Goal: Task Accomplishment & Management: Use online tool/utility

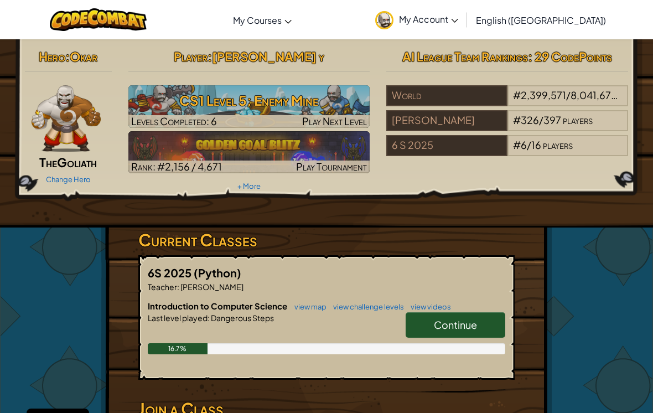
click at [476, 323] on span "Continue" at bounding box center [455, 324] width 43 height 13
select select "en-[GEOGRAPHIC_DATA]"
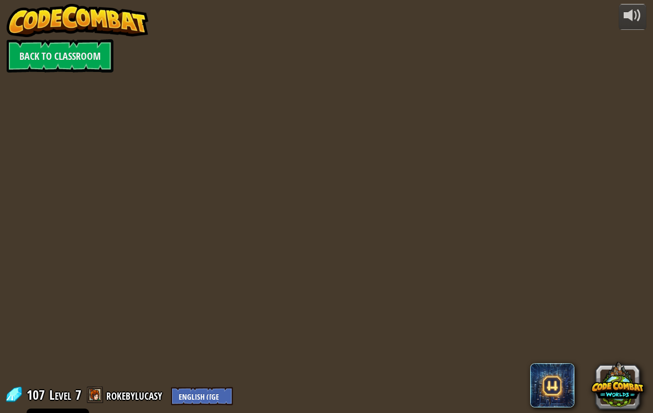
select select "en-[GEOGRAPHIC_DATA]"
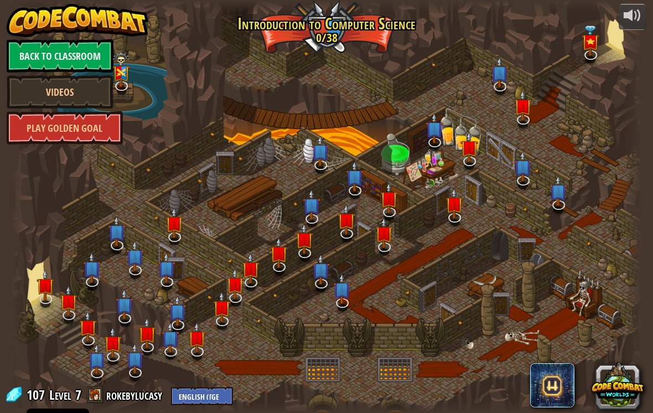
select select "en-[GEOGRAPHIC_DATA]"
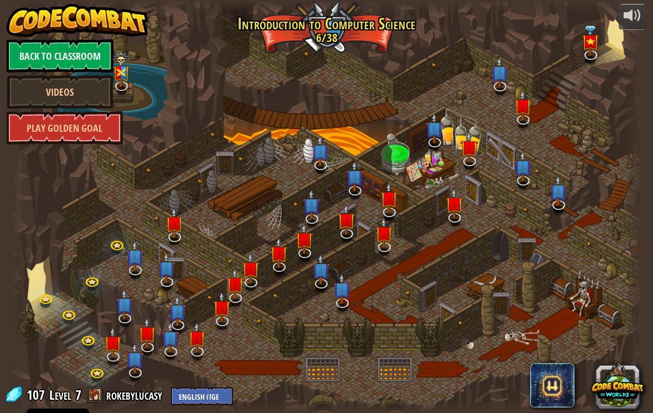
select select "en-[GEOGRAPHIC_DATA]"
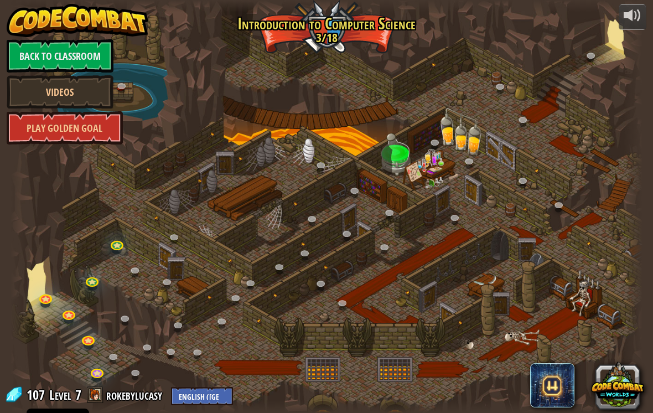
click at [140, 335] on div at bounding box center [326, 206] width 631 height 413
click at [72, 320] on link at bounding box center [70, 316] width 22 height 17
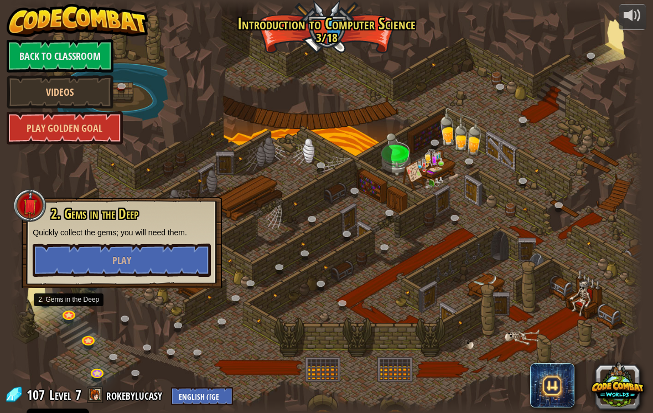
click at [91, 255] on button "Play" at bounding box center [122, 259] width 178 height 33
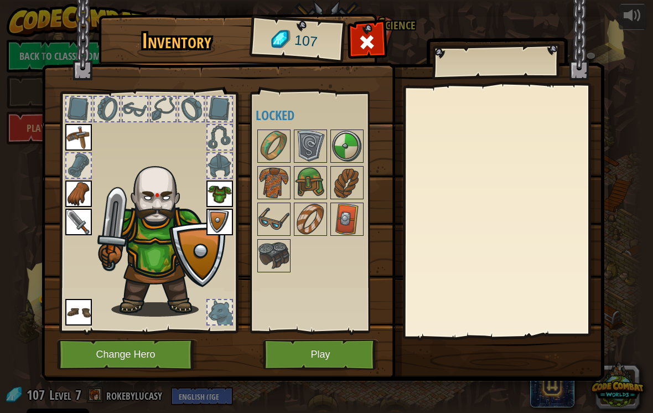
click at [284, 361] on button "Play" at bounding box center [321, 354] width 116 height 30
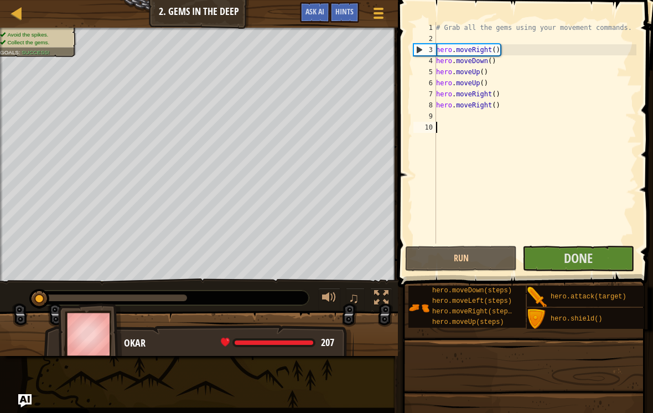
click at [578, 250] on span "Done" at bounding box center [578, 258] width 29 height 18
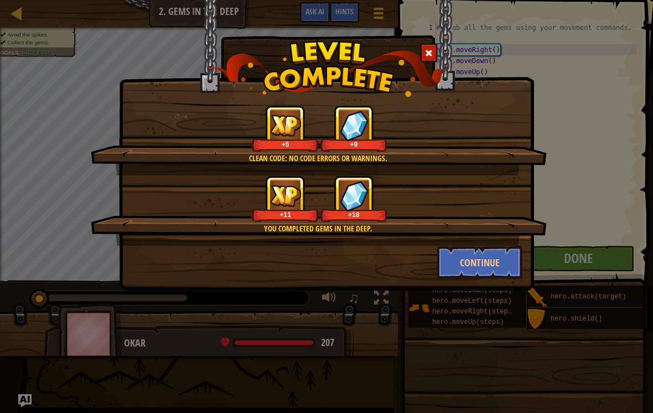
click at [490, 262] on button "Continue" at bounding box center [480, 262] width 86 height 33
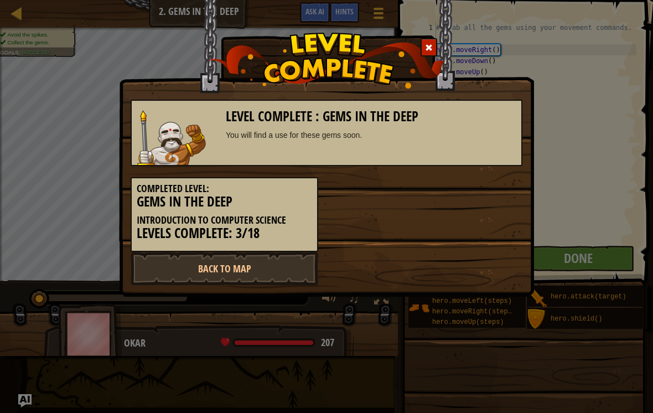
click at [264, 268] on link "Back to Map" at bounding box center [225, 268] width 188 height 33
select select "en-[GEOGRAPHIC_DATA]"
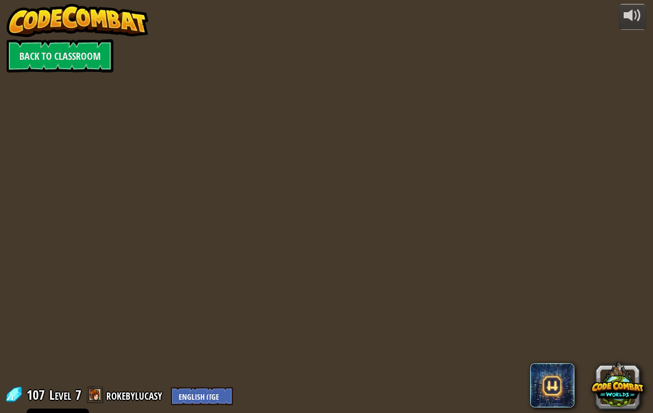
select select "en-[GEOGRAPHIC_DATA]"
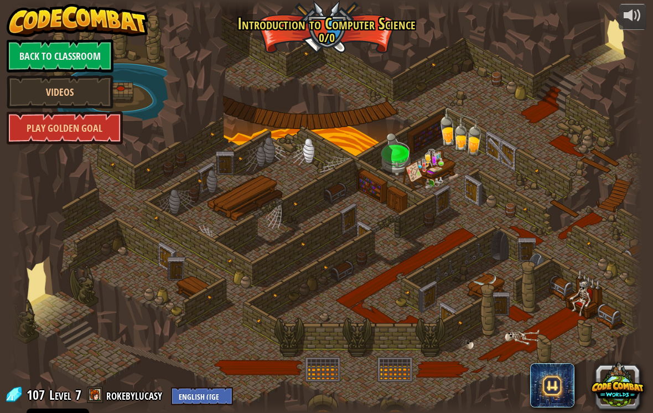
select select "en-[GEOGRAPHIC_DATA]"
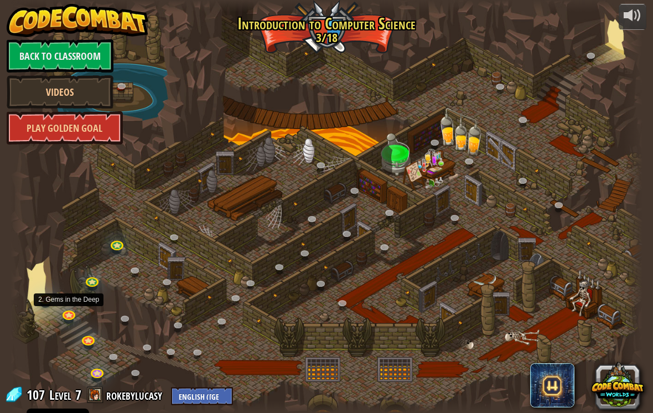
click at [66, 317] on link at bounding box center [70, 316] width 22 height 17
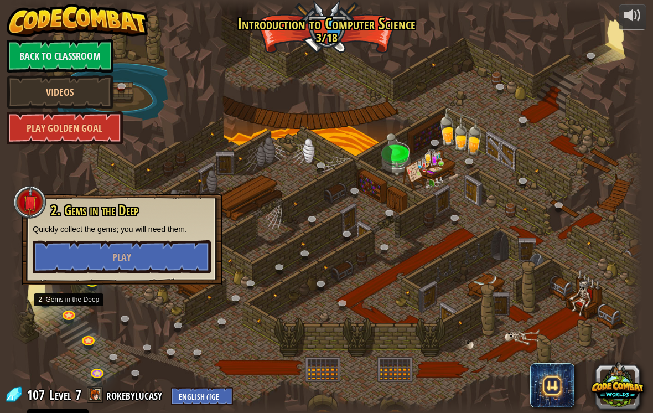
click at [162, 252] on button "Play" at bounding box center [122, 256] width 178 height 33
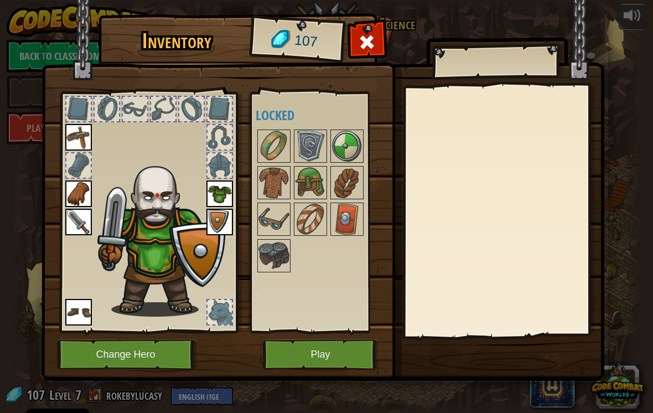
click at [319, 174] on img at bounding box center [310, 182] width 31 height 31
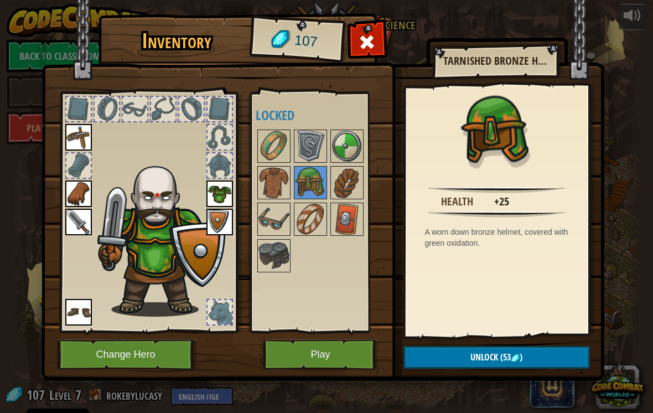
click at [275, 185] on img at bounding box center [273, 182] width 31 height 31
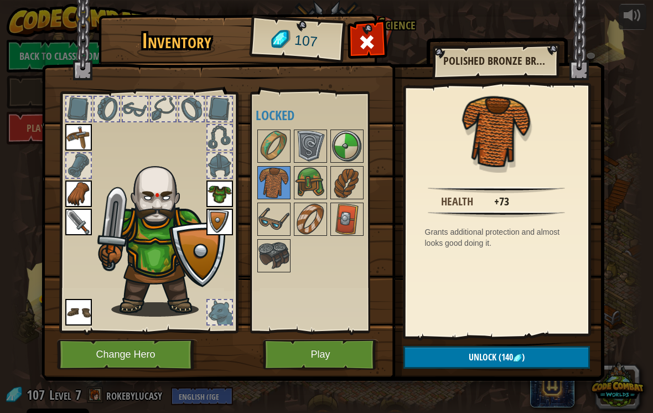
click at [310, 182] on img at bounding box center [310, 182] width 31 height 31
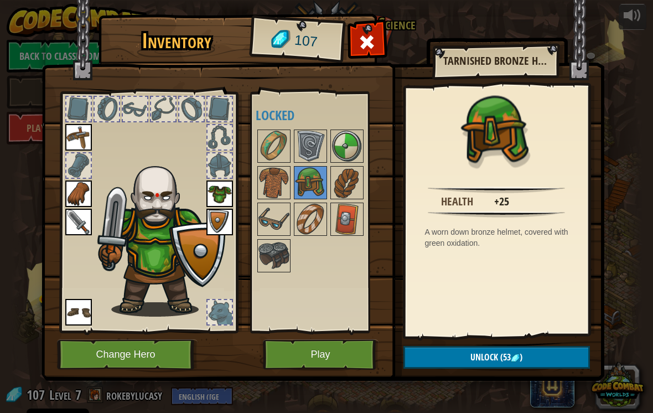
click at [518, 329] on div "Health +25 A worn down bronze helmet, covered with green oxidation." at bounding box center [497, 211] width 182 height 248
click at [531, 358] on button "Unlock (53 )" at bounding box center [496, 357] width 186 height 23
click at [541, 357] on button "Confirm" at bounding box center [496, 357] width 186 height 23
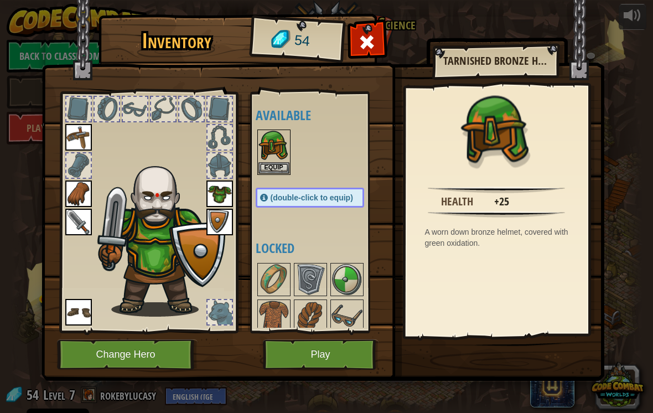
click at [284, 166] on button "Equip" at bounding box center [273, 168] width 31 height 12
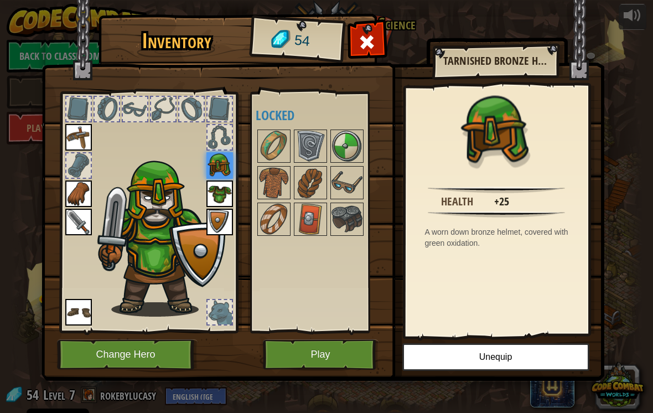
click at [364, 43] on span at bounding box center [367, 42] width 18 height 18
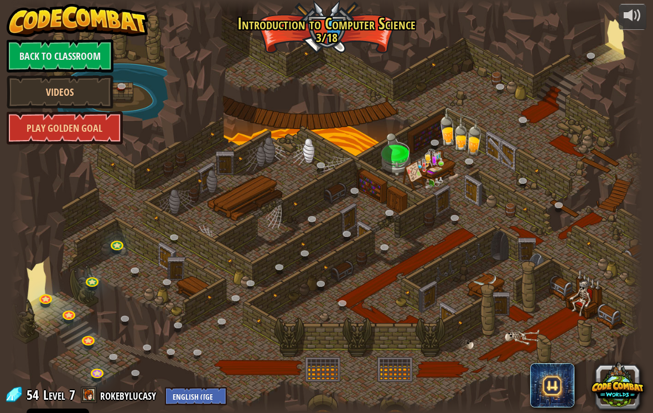
click at [75, 311] on link at bounding box center [70, 316] width 22 height 17
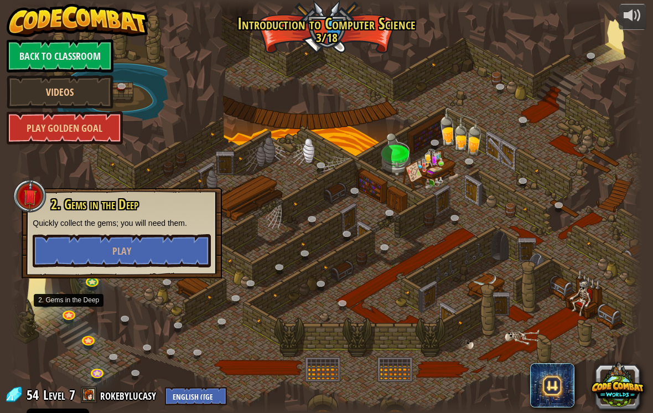
click at [171, 251] on button "Play" at bounding box center [122, 250] width 178 height 33
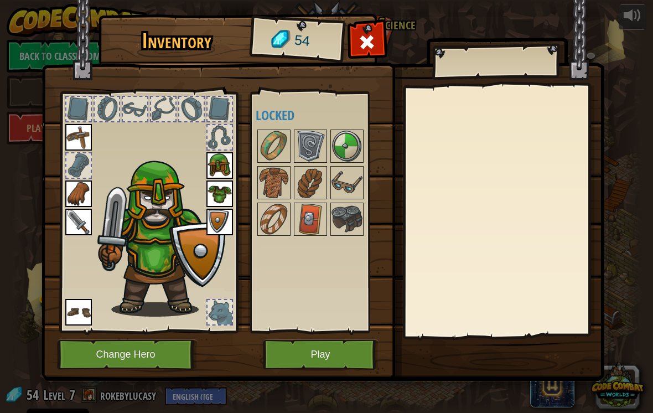
click at [381, 43] on div at bounding box center [367, 45] width 35 height 35
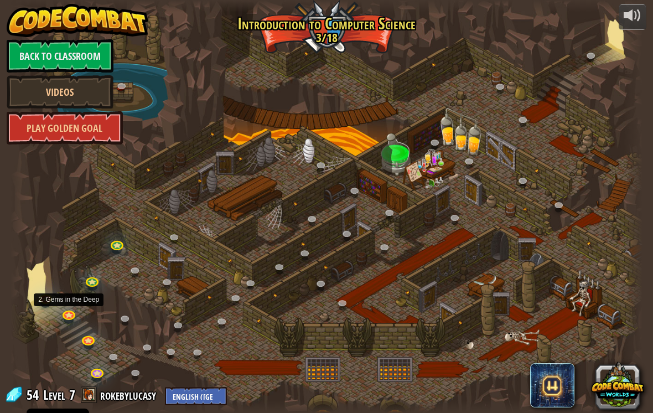
click at [69, 319] on link at bounding box center [70, 316] width 22 height 17
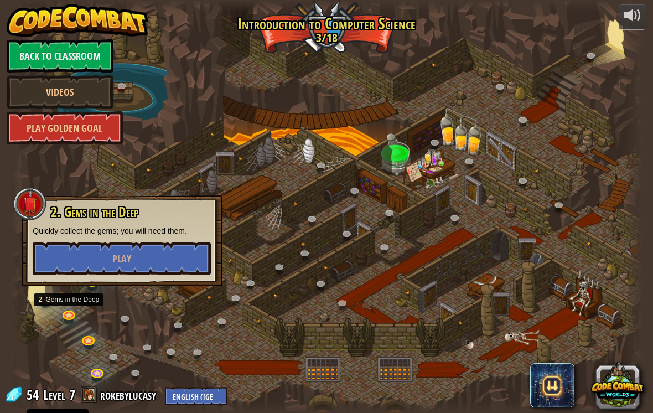
click at [131, 281] on div "2. Gems in the Deep Quickly collect the gems; you will need them. Play" at bounding box center [122, 240] width 200 height 91
click at [153, 264] on button "Play" at bounding box center [122, 258] width 178 height 33
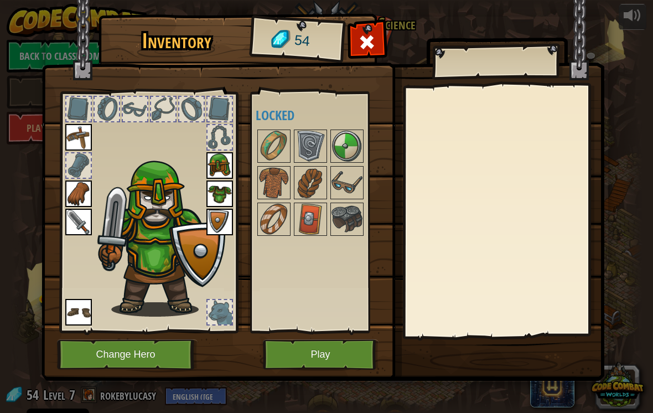
click at [320, 359] on button "Play" at bounding box center [321, 354] width 116 height 30
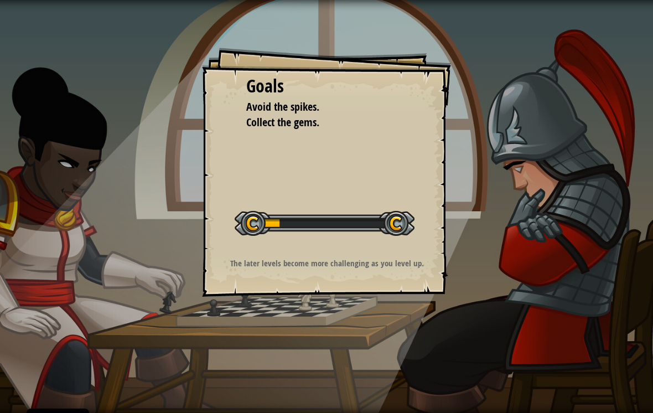
click at [330, 348] on div "Goals Avoid the spikes. Collect the gems. Start Level Error loading from server…" at bounding box center [326, 206] width 653 height 413
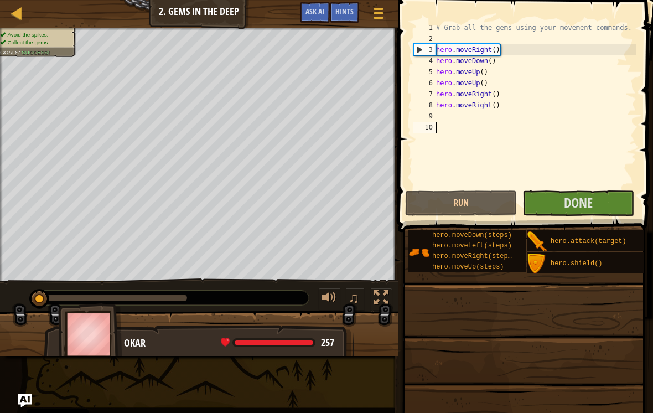
click at [584, 199] on span "Done" at bounding box center [578, 203] width 29 height 18
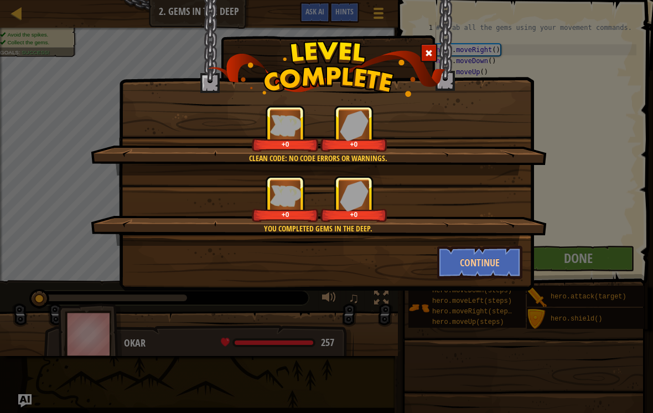
click at [490, 255] on button "Continue" at bounding box center [480, 262] width 86 height 33
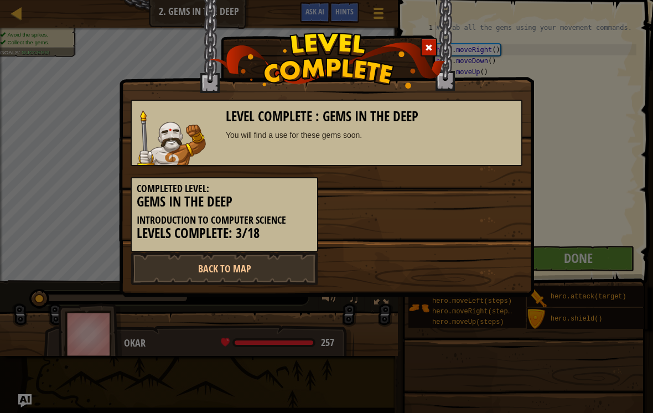
click at [491, 259] on div "Back to Map" at bounding box center [326, 268] width 408 height 33
click at [271, 282] on link "Back to Map" at bounding box center [225, 268] width 188 height 33
select select "en-[GEOGRAPHIC_DATA]"
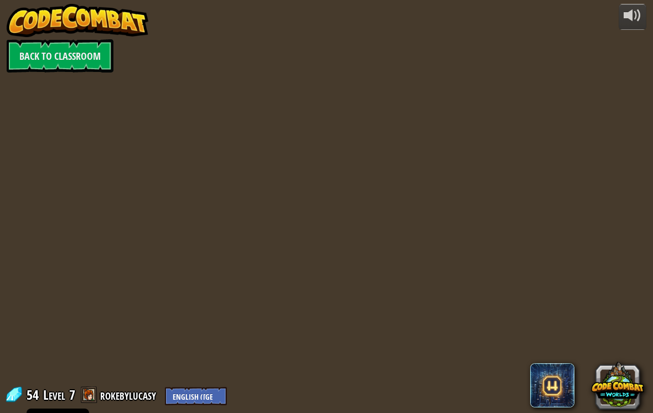
select select "en-[GEOGRAPHIC_DATA]"
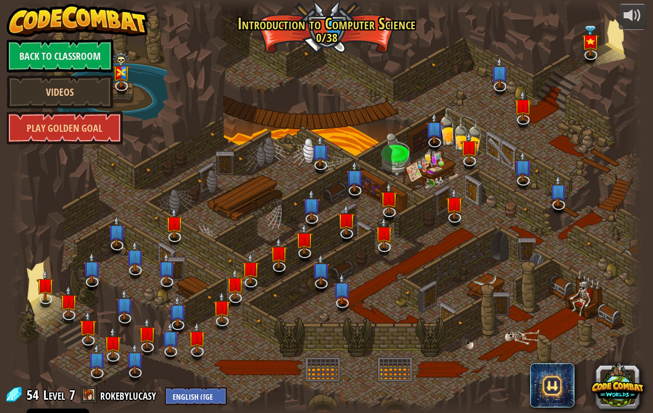
select select "en-[GEOGRAPHIC_DATA]"
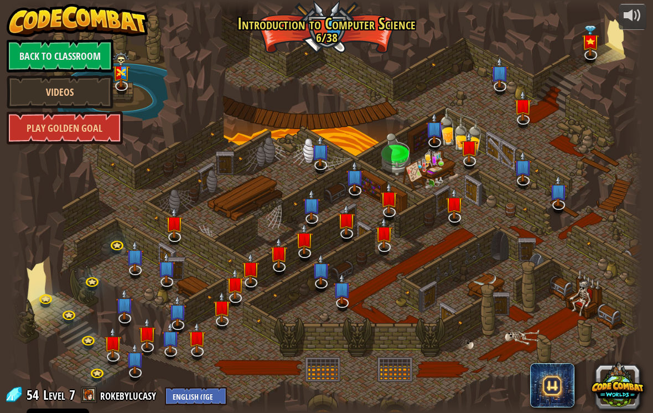
select select "en-[GEOGRAPHIC_DATA]"
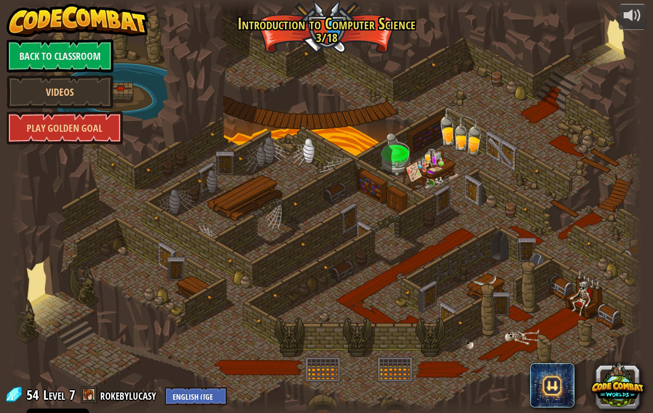
select select "en-[GEOGRAPHIC_DATA]"
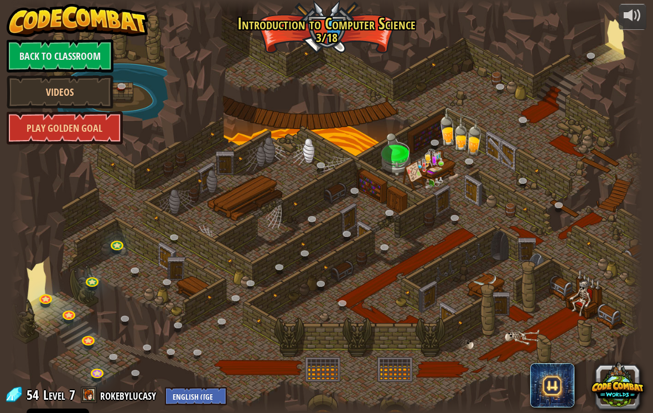
click at [89, 355] on div at bounding box center [326, 206] width 631 height 413
click at [88, 355] on div at bounding box center [326, 206] width 631 height 413
click at [91, 336] on link at bounding box center [89, 341] width 22 height 17
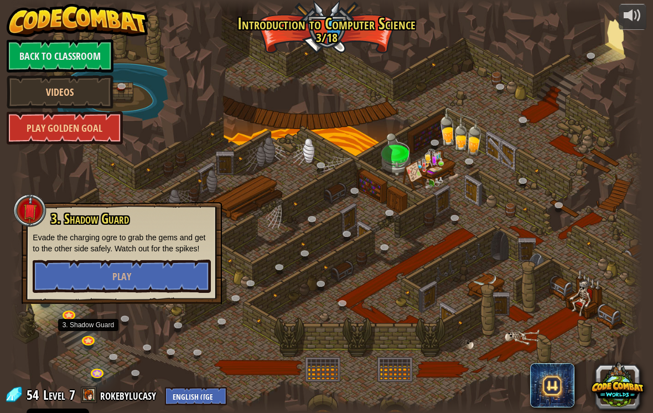
click at [146, 281] on button "Play" at bounding box center [122, 276] width 178 height 33
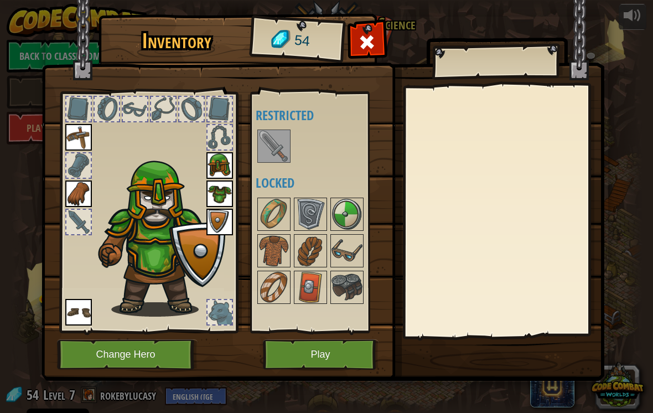
click at [341, 357] on button "Play" at bounding box center [321, 354] width 116 height 30
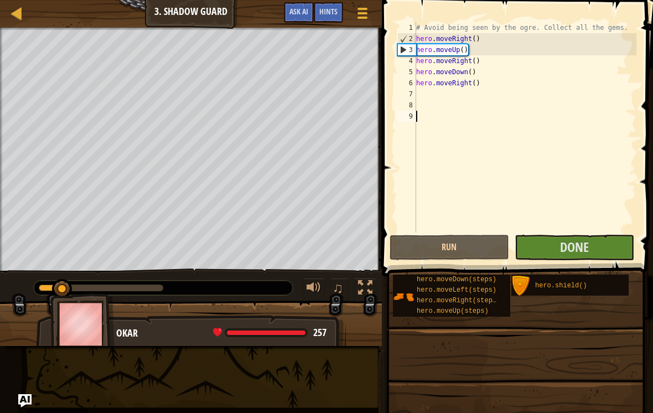
click at [586, 246] on span "Done" at bounding box center [574, 247] width 29 height 18
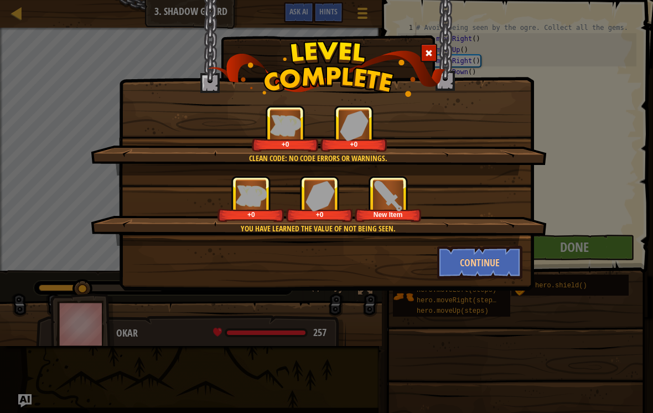
click at [494, 261] on button "Continue" at bounding box center [480, 262] width 86 height 33
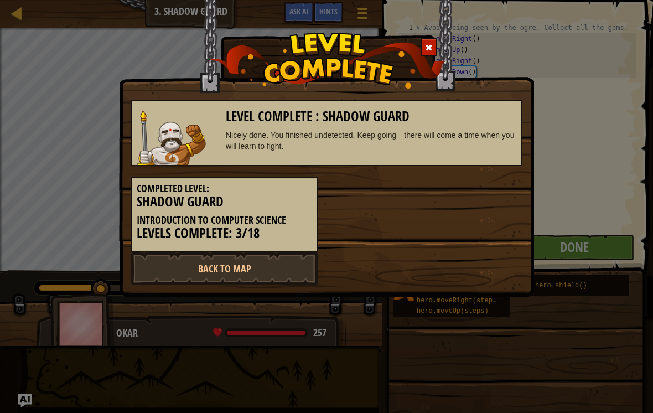
click at [279, 256] on link "Back to Map" at bounding box center [225, 268] width 188 height 33
select select "en-[GEOGRAPHIC_DATA]"
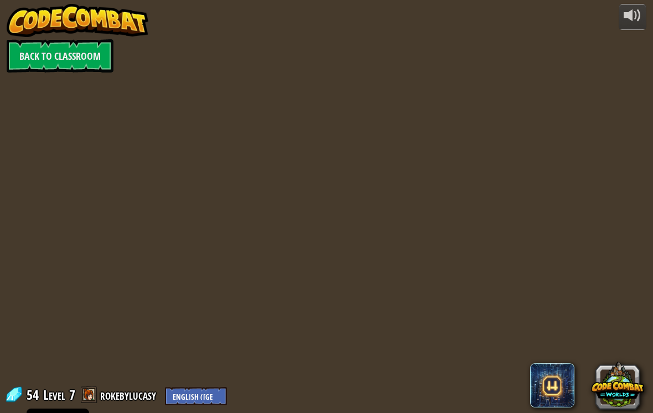
select select "en-[GEOGRAPHIC_DATA]"
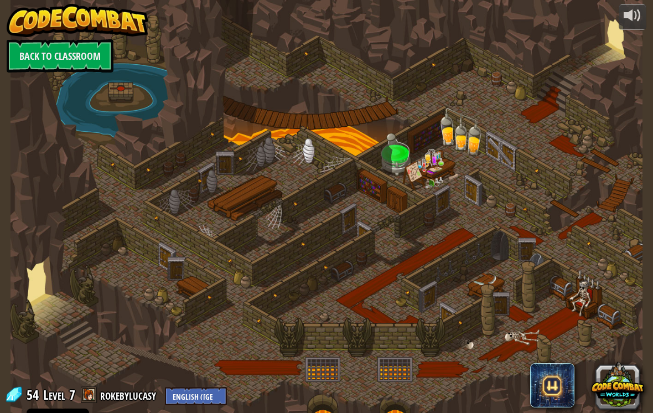
select select "en-[GEOGRAPHIC_DATA]"
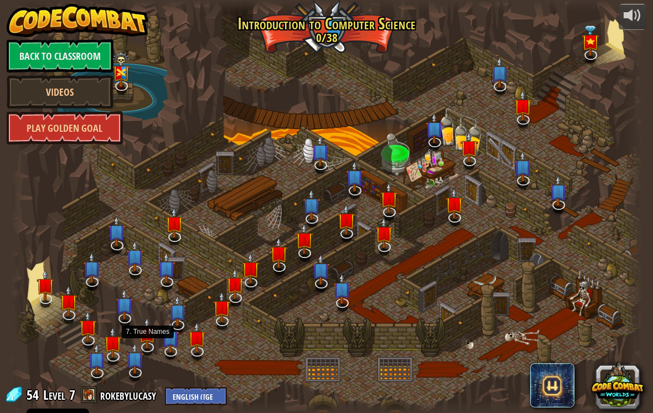
click at [149, 355] on div at bounding box center [147, 352] width 10 height 8
click at [156, 341] on img at bounding box center [147, 333] width 18 height 30
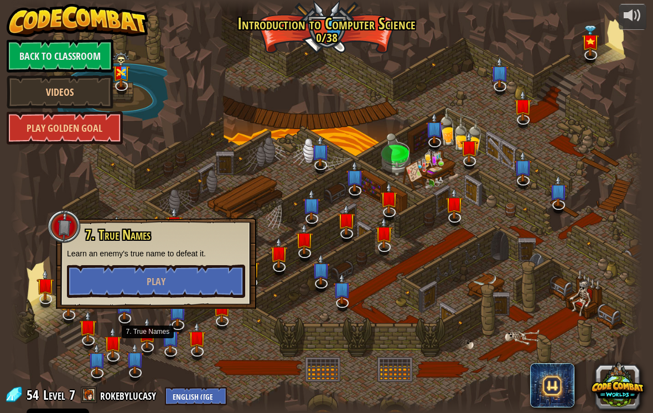
select select "en-[GEOGRAPHIC_DATA]"
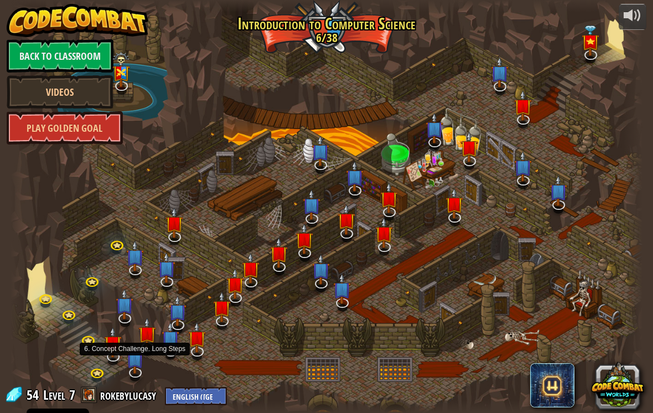
select select "en-[GEOGRAPHIC_DATA]"
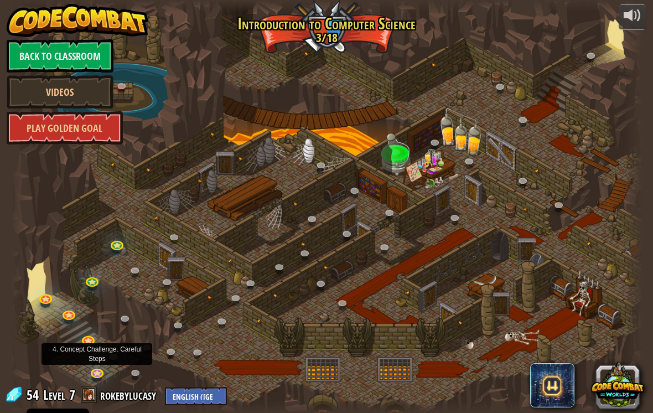
click at [104, 371] on link at bounding box center [98, 374] width 22 height 17
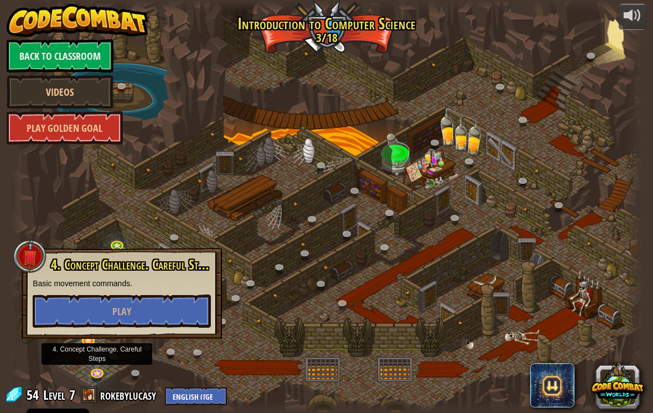
click at [168, 308] on button "Play" at bounding box center [122, 310] width 178 height 33
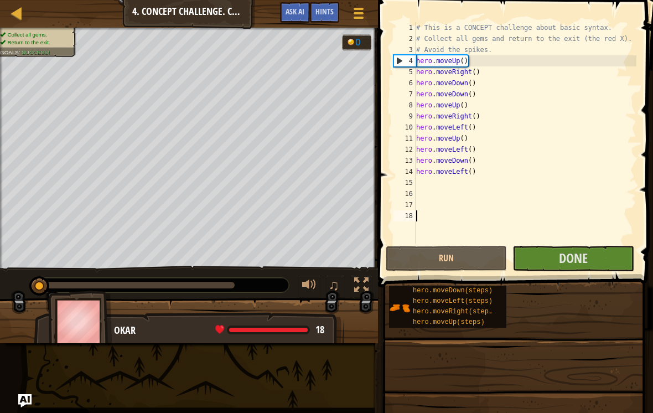
click at [571, 256] on span "Done" at bounding box center [573, 258] width 29 height 18
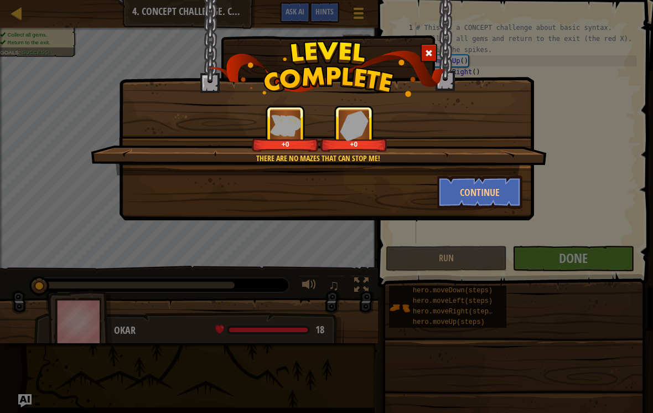
click at [490, 175] on button "Continue" at bounding box center [480, 191] width 86 height 33
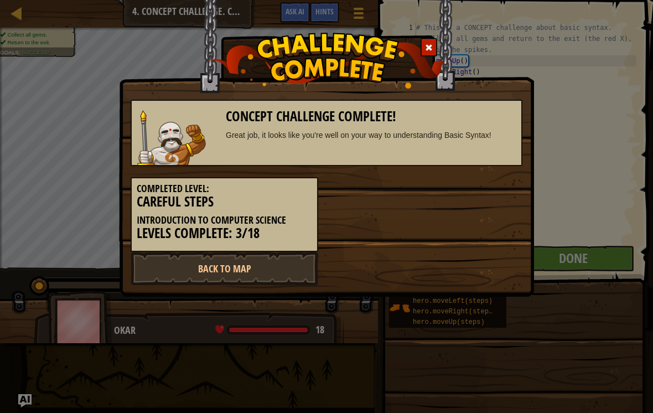
click at [262, 264] on link "Back to Map" at bounding box center [225, 268] width 188 height 33
select select "en-[GEOGRAPHIC_DATA]"
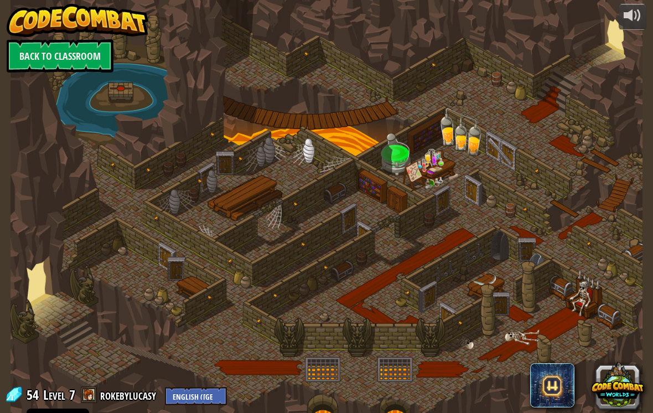
select select "en-[GEOGRAPHIC_DATA]"
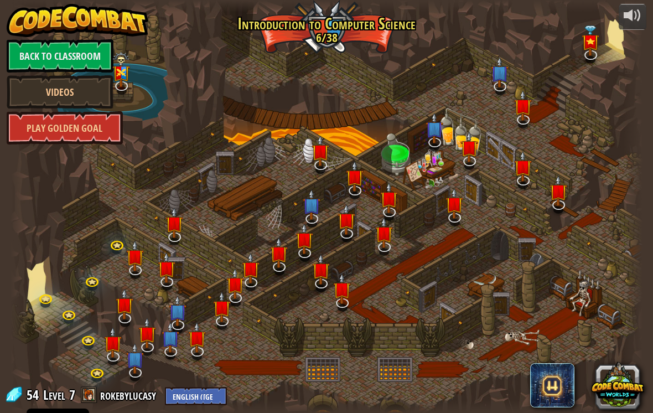
select select "en-[GEOGRAPHIC_DATA]"
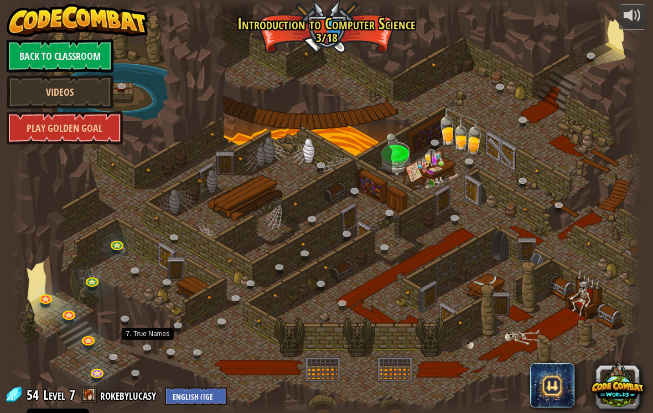
click at [160, 351] on link at bounding box center [149, 349] width 22 height 17
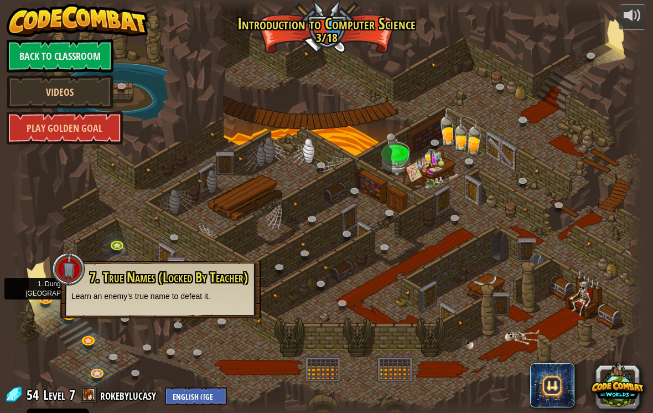
click at [45, 301] on link at bounding box center [46, 300] width 22 height 17
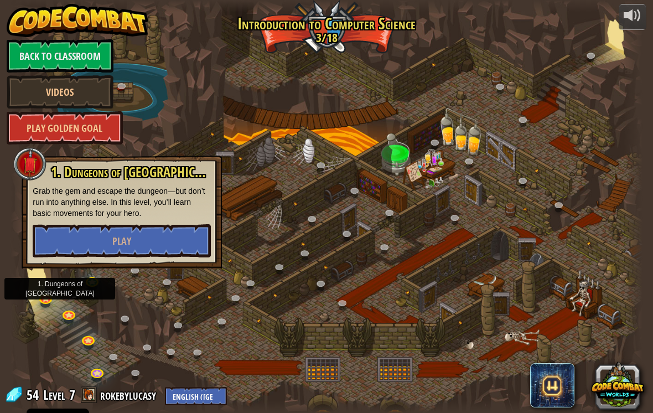
click at [156, 241] on button "Play" at bounding box center [122, 240] width 178 height 33
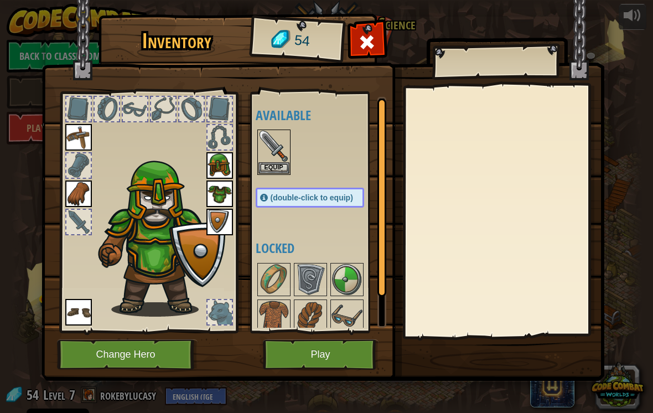
click at [339, 357] on button "Play" at bounding box center [321, 354] width 116 height 30
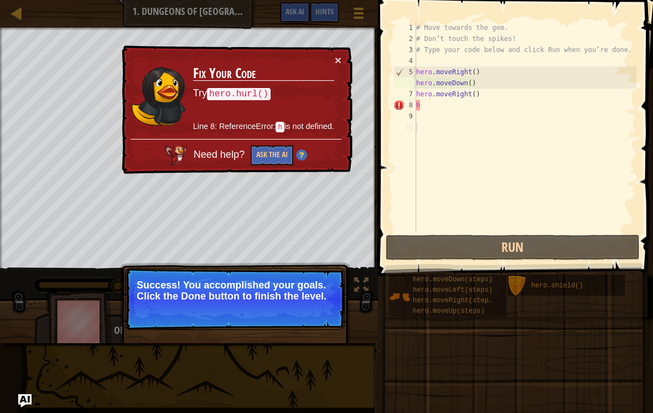
click at [335, 56] on button "×" at bounding box center [338, 60] width 7 height 12
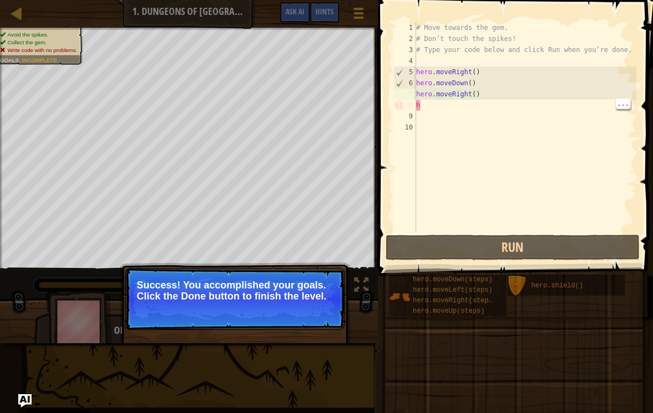
click at [447, 108] on div "# Move towards the gem. # Don’t touch the spikes! # Type your code below and cl…" at bounding box center [525, 138] width 222 height 232
click at [448, 103] on div "# Move towards the gem. # Don’t touch the spikes! # Type your code below and cl…" at bounding box center [525, 138] width 222 height 232
click at [533, 85] on div "# Move towards the gem. # Don’t touch the spikes! # Type your code below and cl…" at bounding box center [525, 138] width 222 height 232
type textarea "h"
click at [473, 108] on div "# Move towards the gem. # Don’t touch the spikes! # Type your code below and cl…" at bounding box center [525, 138] width 222 height 232
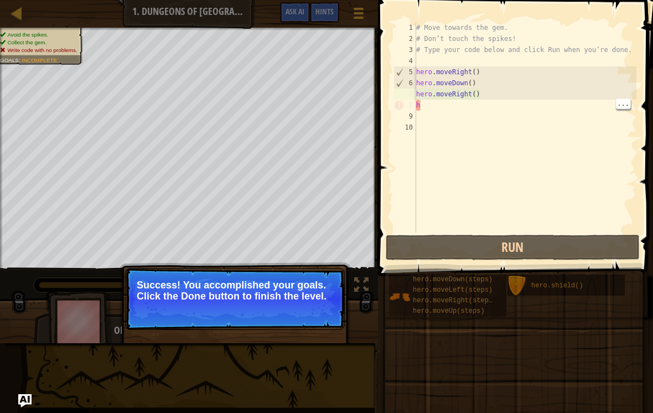
click at [477, 108] on div "# Move towards the gem. # Don’t touch the spikes! # Type your code below and cl…" at bounding box center [525, 138] width 222 height 232
click at [469, 107] on div "# Move towards the gem. # Don’t touch the spikes! # Type your code below and cl…" at bounding box center [525, 138] width 222 height 232
click at [433, 106] on div "# Move towards the gem. # Don’t touch the spikes! # Type your code below and cl…" at bounding box center [525, 138] width 222 height 232
click at [454, 111] on div "# Move towards the gem. # Don’t touch the spikes! # Type your code below and cl…" at bounding box center [525, 138] width 222 height 232
click at [500, 92] on div "# Move towards the gem. # Don’t touch the spikes! # Type your code below and cl…" at bounding box center [525, 138] width 222 height 232
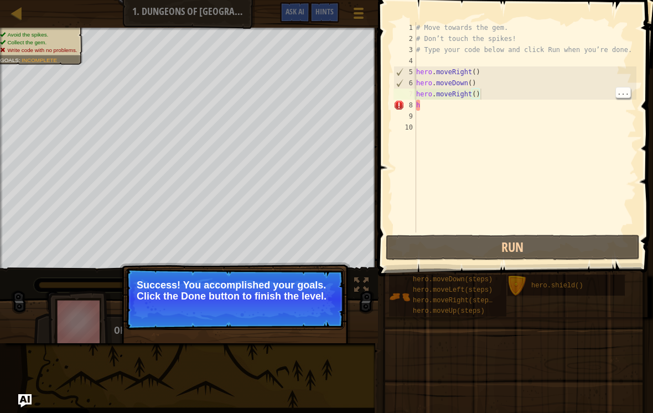
click at [493, 94] on div "# Move towards the gem. # Don’t touch the spikes! # Type your code below and cl…" at bounding box center [525, 138] width 222 height 232
click at [293, 262] on div "Success! You accomplished your goals. Click the Done button to finish the level." at bounding box center [235, 344] width 231 height 164
click at [246, 281] on p "Success! You accomplished your goals. Click the Done button to finish the level." at bounding box center [235, 290] width 196 height 22
click at [509, 248] on button "Run" at bounding box center [513, 247] width 254 height 25
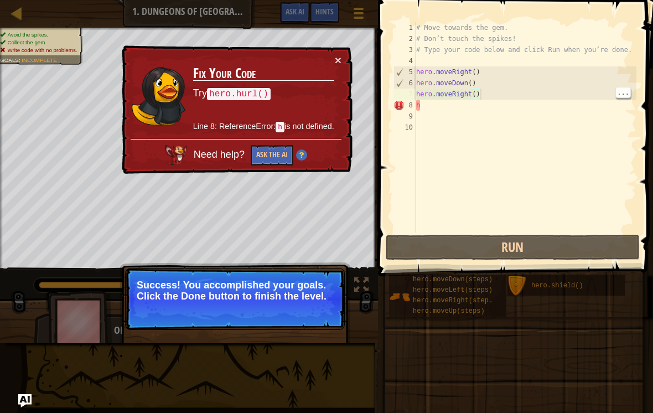
click at [341, 59] on button "×" at bounding box center [338, 60] width 7 height 12
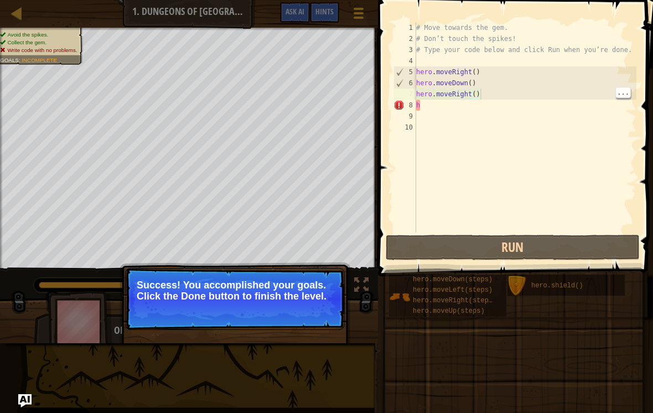
click at [440, 103] on div "# Move towards the gem. # Don’t touch the spikes! # Type your code below and cl…" at bounding box center [525, 138] width 222 height 232
type textarea "h"
click at [445, 112] on div "# Move towards the gem. # Don’t touch the spikes! # Type your code below and cl…" at bounding box center [525, 138] width 222 height 232
click at [272, 296] on p "Success! You accomplished your goals. Click the Done button to finish the level." at bounding box center [235, 290] width 196 height 22
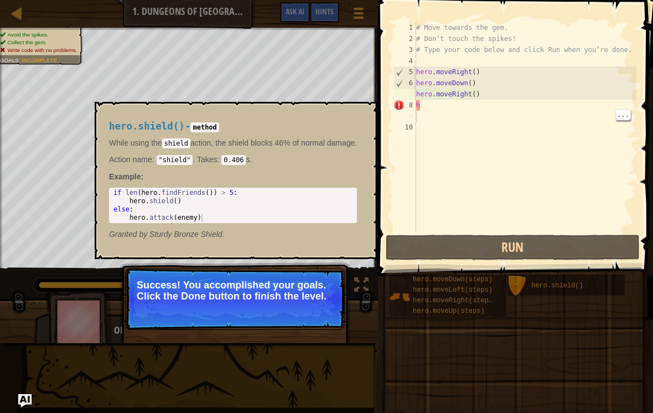
click at [541, 291] on div "hero.shield()" at bounding box center [573, 284] width 90 height 21
click at [369, 113] on button "×" at bounding box center [364, 114] width 9 height 15
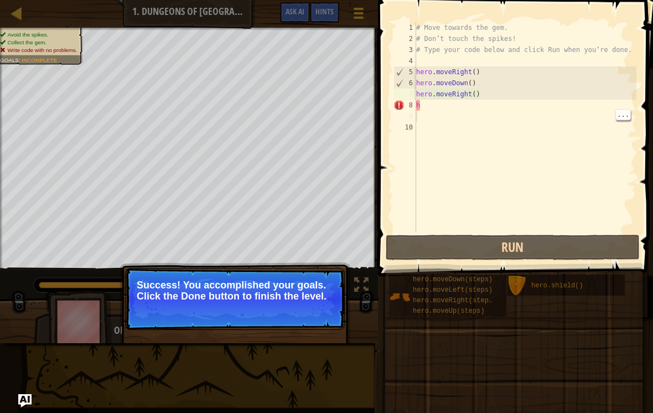
click at [41, 47] on span "Write code with no problems." at bounding box center [42, 50] width 70 height 6
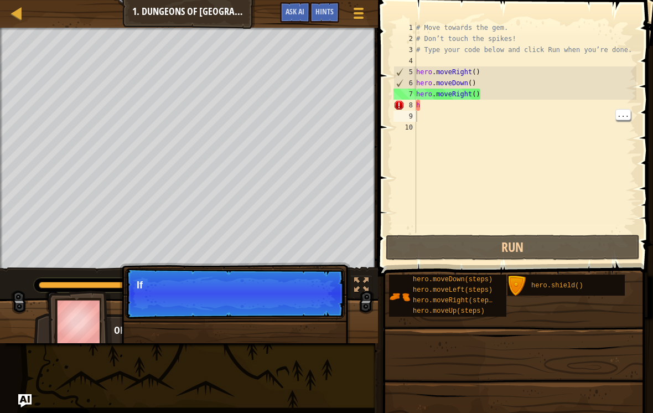
scroll to position [6, 0]
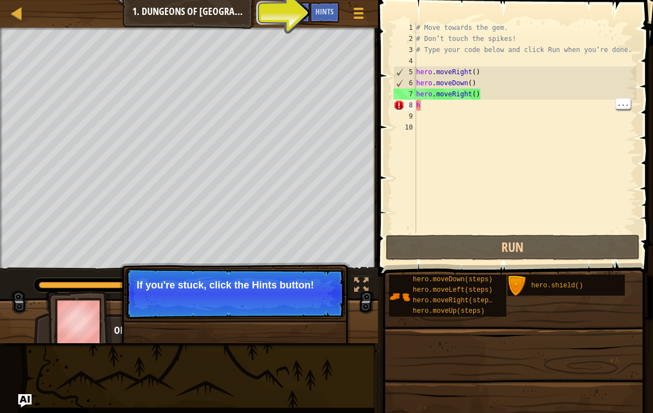
click at [470, 108] on div "# Move towards the gem. # Don’t touch the spikes! # Type your code below and cl…" at bounding box center [525, 138] width 222 height 232
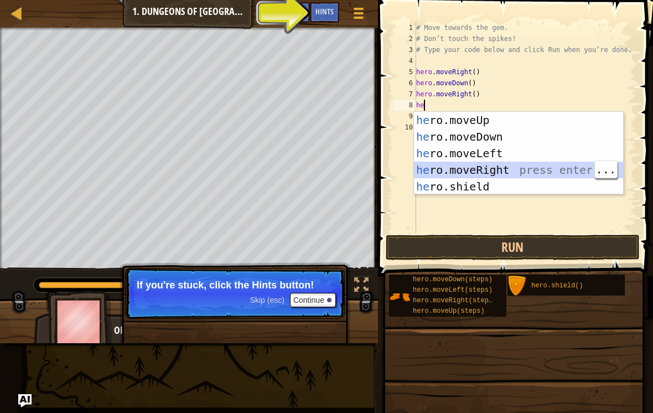
click at [527, 245] on button "Run" at bounding box center [513, 247] width 254 height 25
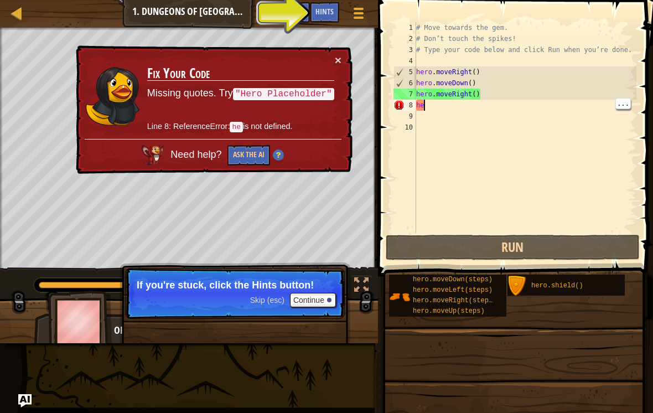
click at [453, 110] on div "# Move towards the gem. # Don’t touch the spikes! # Type your code below and cl…" at bounding box center [525, 138] width 222 height 232
type textarea "her"
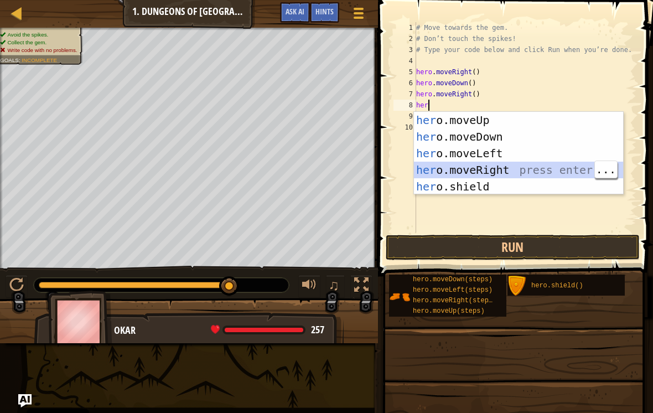
click at [516, 171] on div "her o.moveUp press enter her o.moveDown press enter her o.moveLeft press enter …" at bounding box center [518, 170] width 209 height 116
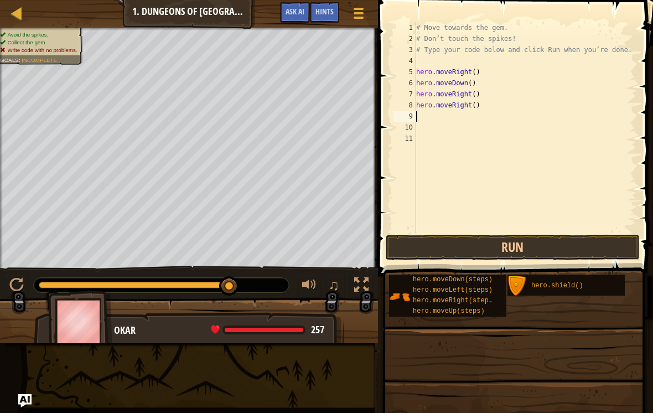
click at [520, 248] on button "Run" at bounding box center [513, 247] width 254 height 25
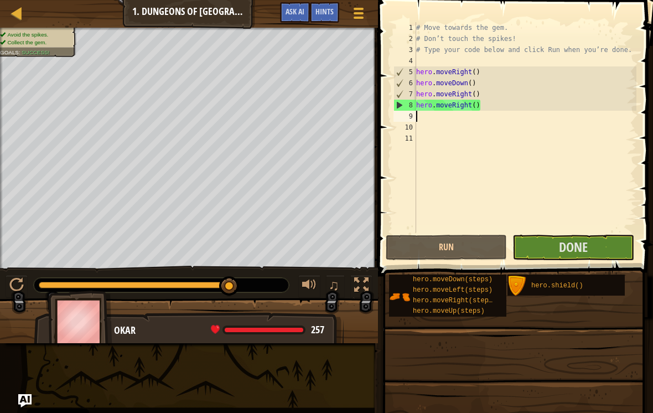
click at [586, 249] on span "Done" at bounding box center [573, 247] width 29 height 18
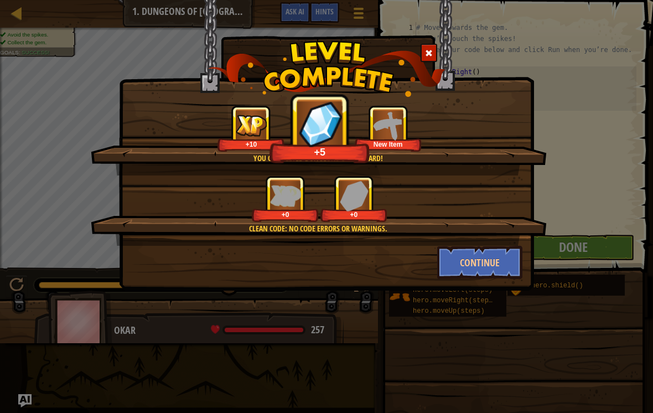
click at [497, 260] on button "Continue" at bounding box center [480, 262] width 86 height 33
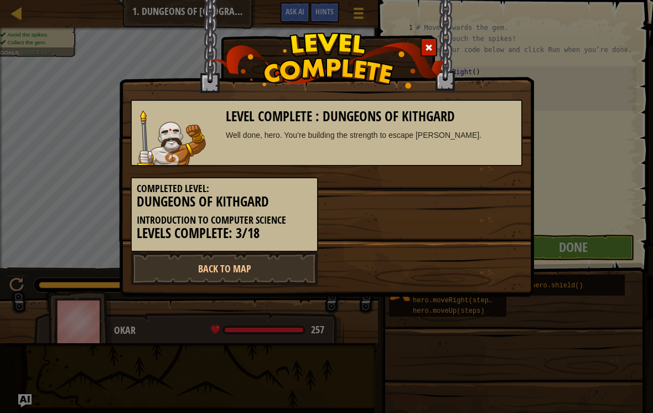
click at [269, 274] on link "Back to Map" at bounding box center [225, 268] width 188 height 33
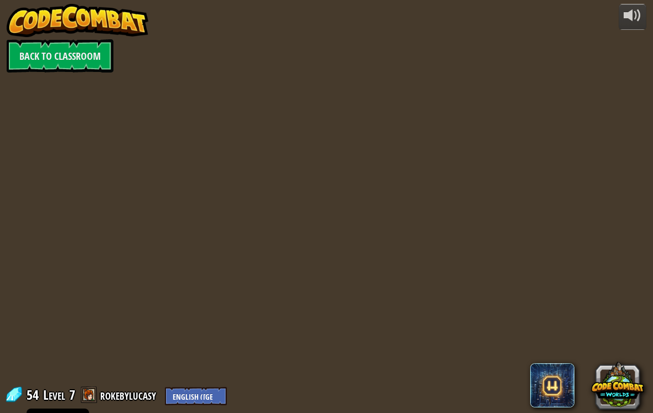
select select "en-[GEOGRAPHIC_DATA]"
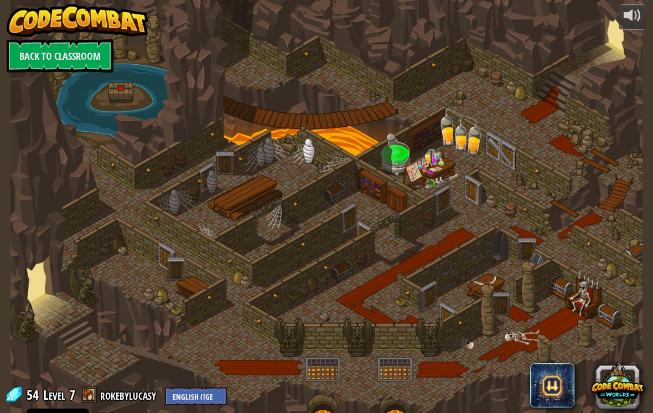
select select "en-[GEOGRAPHIC_DATA]"
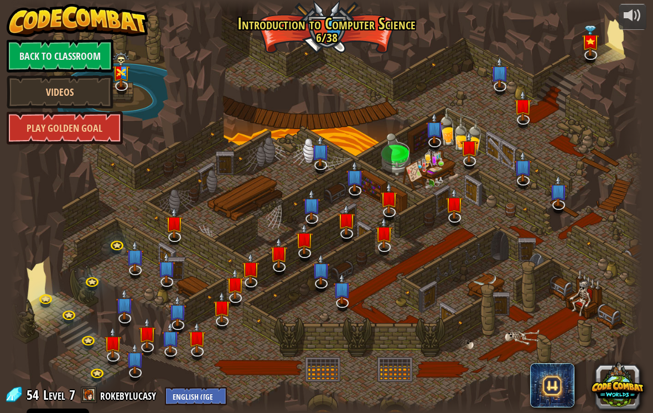
select select "en-[GEOGRAPHIC_DATA]"
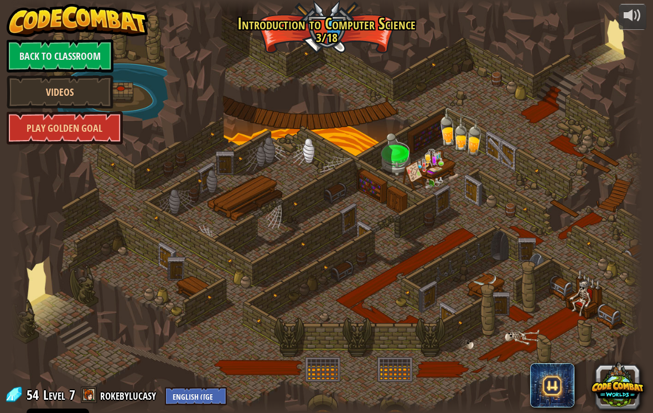
select select "en-[GEOGRAPHIC_DATA]"
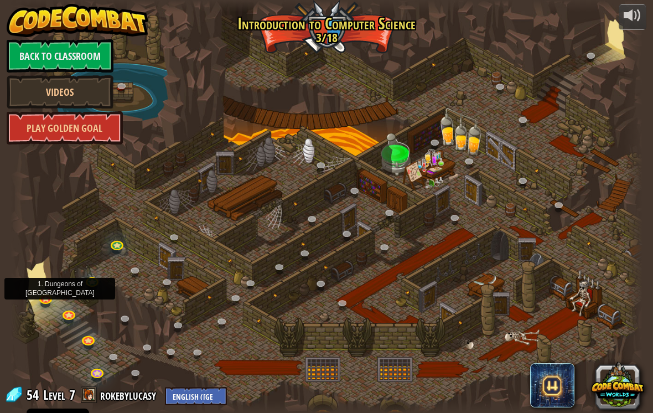
click at [48, 299] on link at bounding box center [46, 300] width 22 height 17
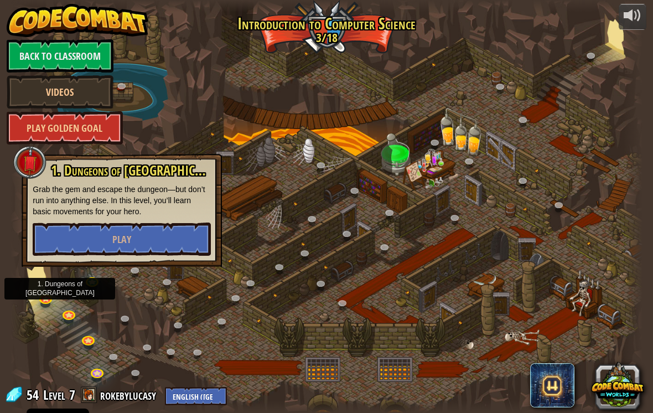
click at [86, 234] on button "Play" at bounding box center [122, 238] width 178 height 33
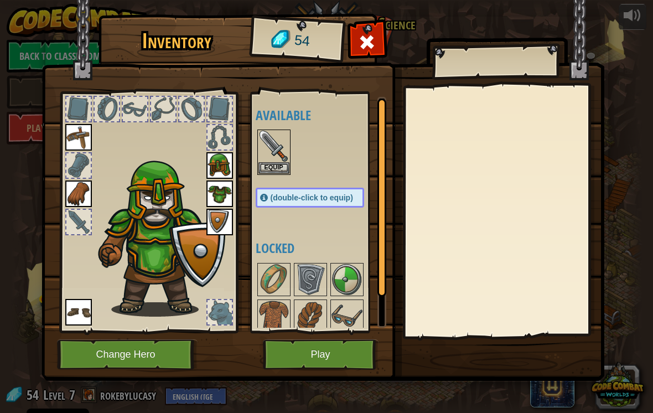
click at [273, 160] on img at bounding box center [273, 146] width 31 height 31
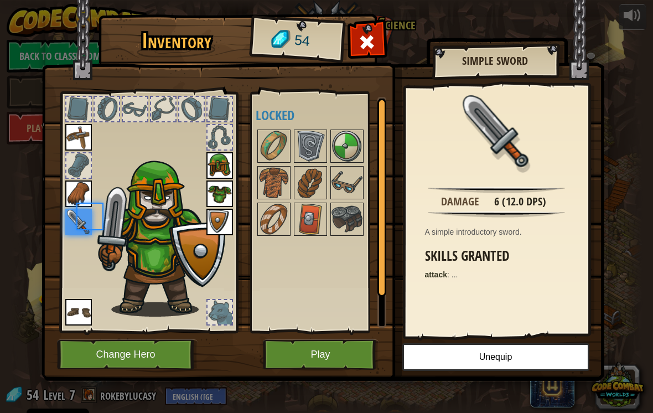
click at [278, 160] on img at bounding box center [273, 146] width 31 height 31
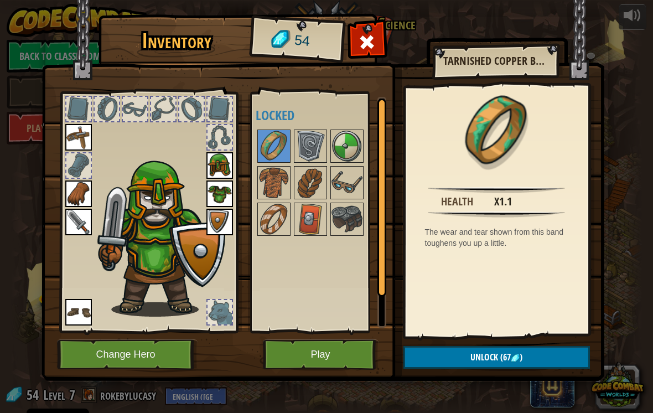
click at [330, 362] on button "Play" at bounding box center [321, 354] width 116 height 30
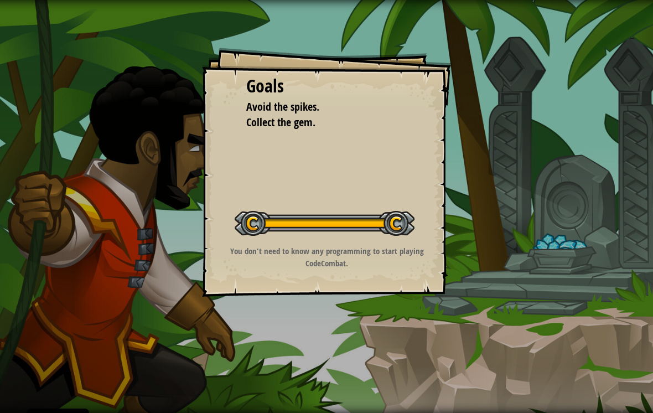
click at [400, 220] on div at bounding box center [325, 223] width 180 height 25
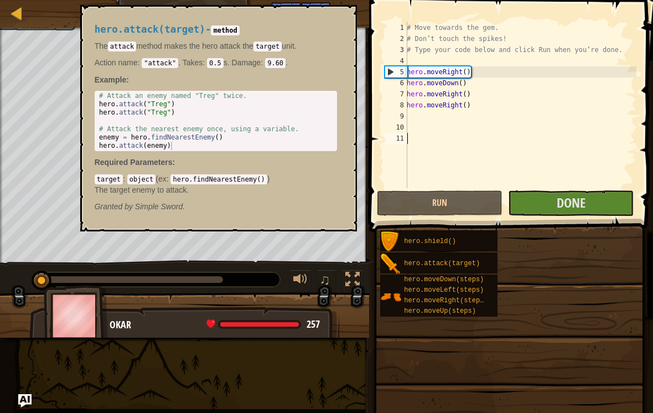
click at [411, 296] on div "hero.moveRight(steps)" at bounding box center [446, 301] width 90 height 11
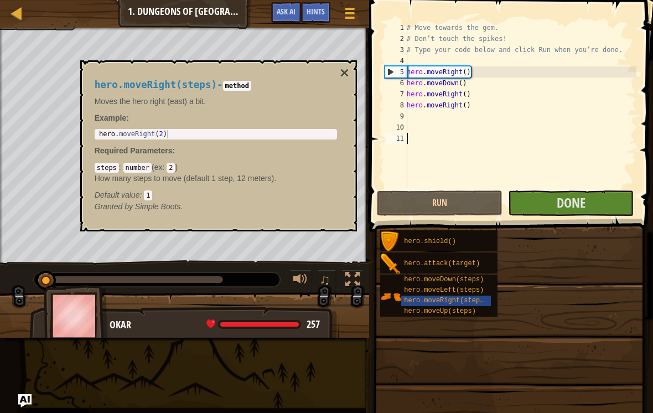
select select "en-[GEOGRAPHIC_DATA]"
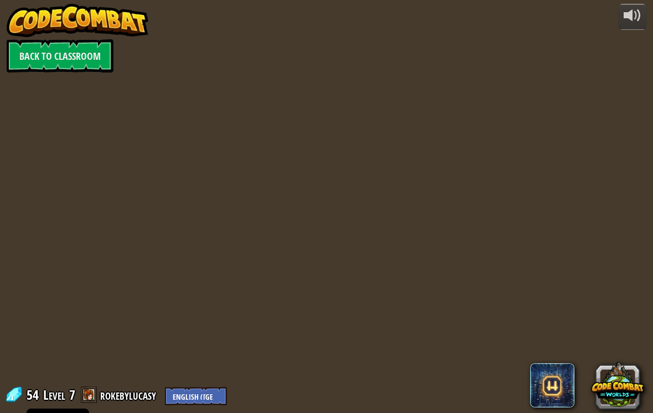
select select "en-[GEOGRAPHIC_DATA]"
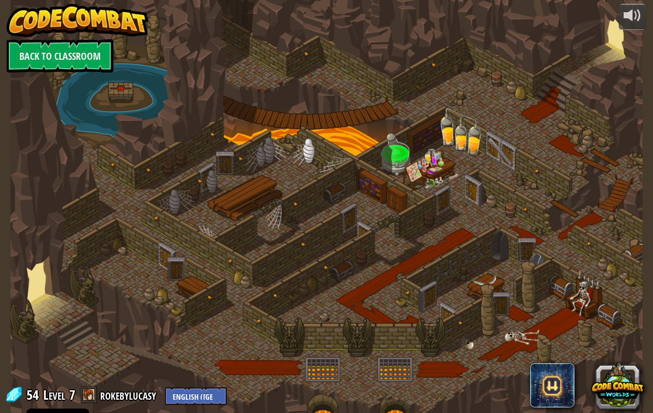
select select "en-[GEOGRAPHIC_DATA]"
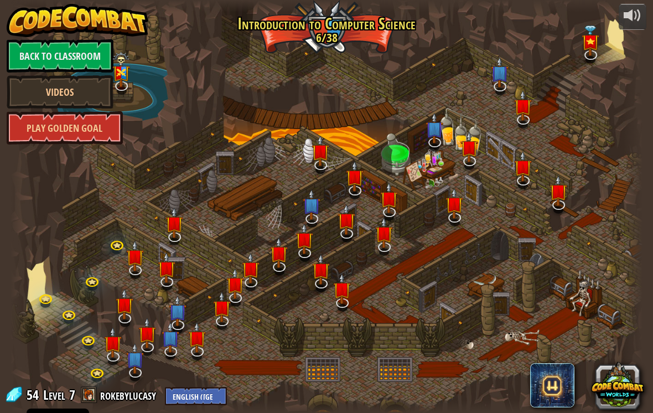
select select "en-[GEOGRAPHIC_DATA]"
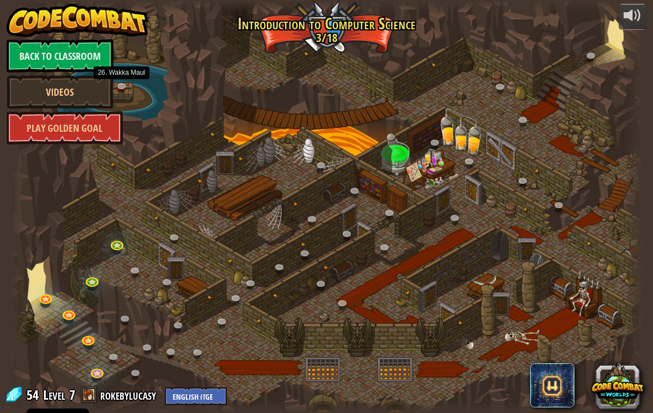
click at [128, 82] on link at bounding box center [124, 88] width 22 height 17
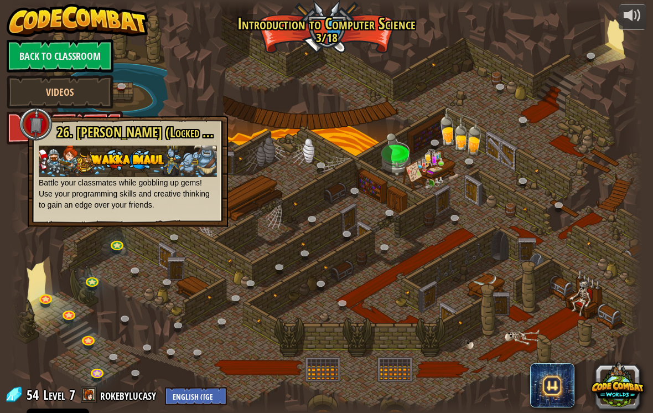
click at [42, 220] on div "26. Wakka Maul (Locked By Teacher) Battle your classmates while gobbling up gem…" at bounding box center [128, 171] width 200 height 111
click at [71, 320] on link at bounding box center [70, 316] width 22 height 17
click at [64, 312] on link at bounding box center [70, 316] width 22 height 17
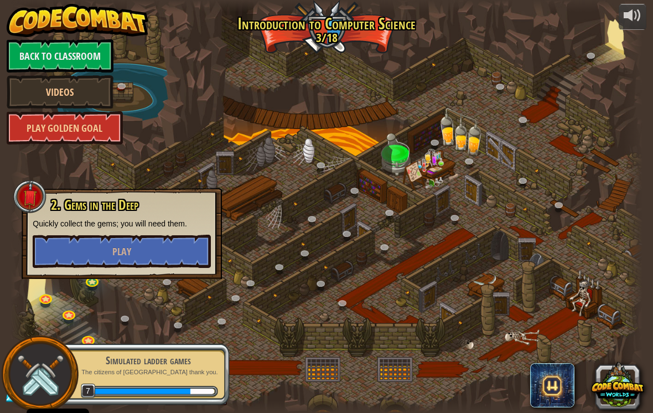
click at [191, 380] on div "Simulated ladder games The citizens of ladderville thank you. 7" at bounding box center [142, 374] width 174 height 62
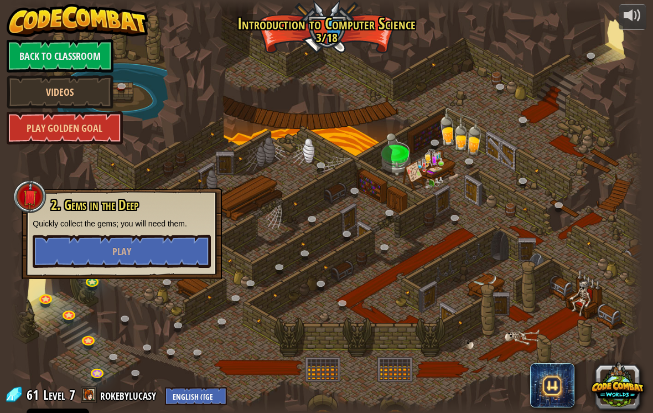
click at [186, 256] on button "Play" at bounding box center [122, 251] width 178 height 33
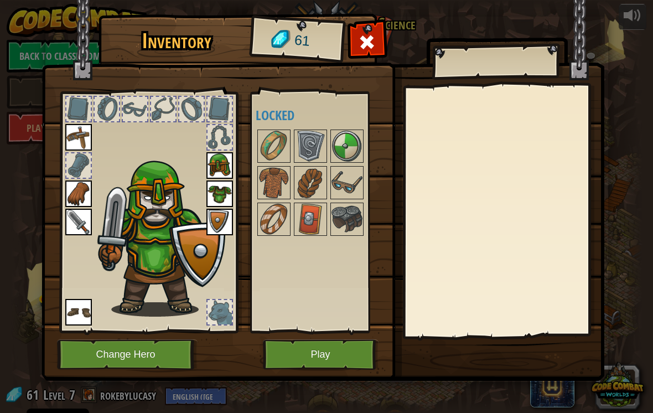
click at [345, 354] on button "Play" at bounding box center [321, 354] width 116 height 30
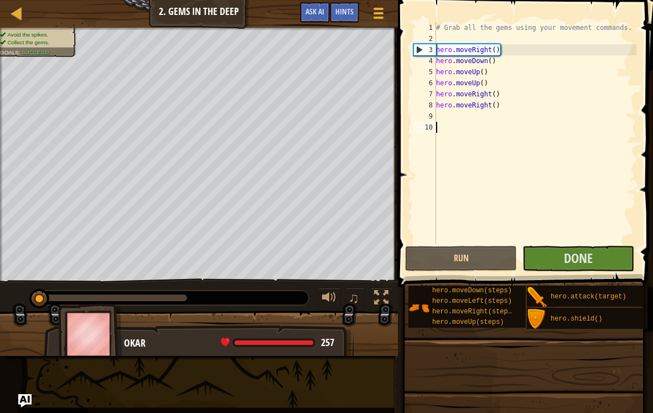
click at [584, 253] on span "Done" at bounding box center [578, 258] width 29 height 18
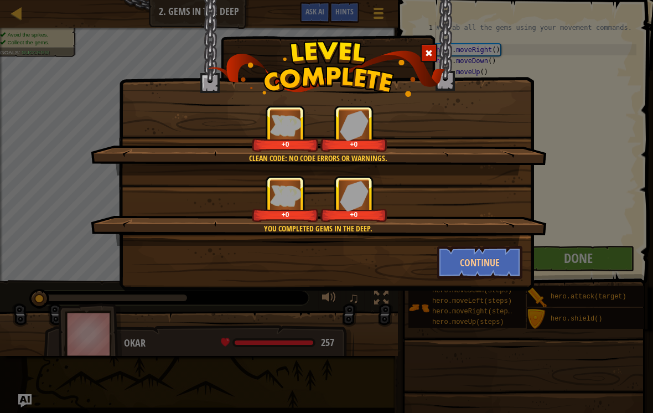
click at [479, 254] on button "Continue" at bounding box center [480, 262] width 86 height 33
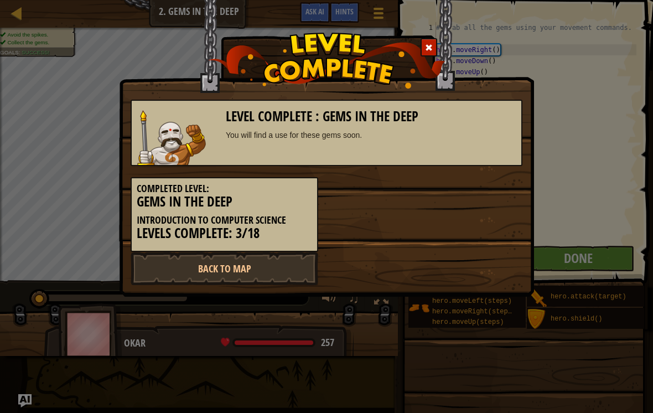
click at [267, 270] on link "Back to Map" at bounding box center [225, 268] width 188 height 33
select select "en-[GEOGRAPHIC_DATA]"
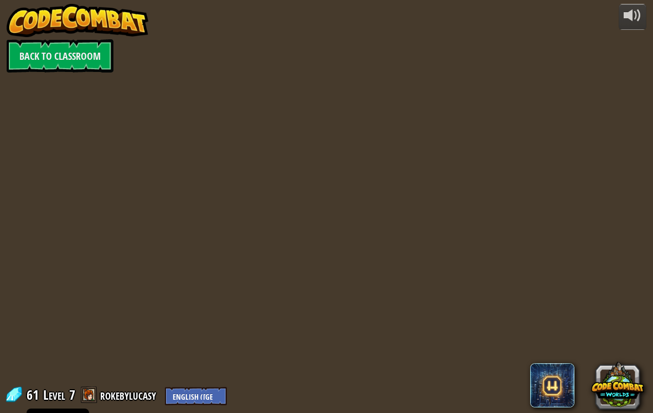
select select "en-[GEOGRAPHIC_DATA]"
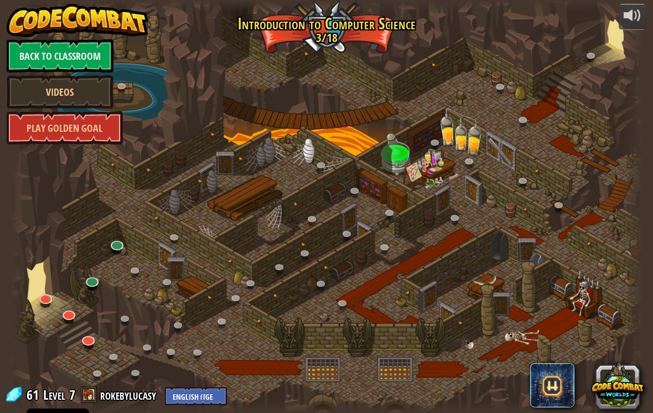
select select "en-[GEOGRAPHIC_DATA]"
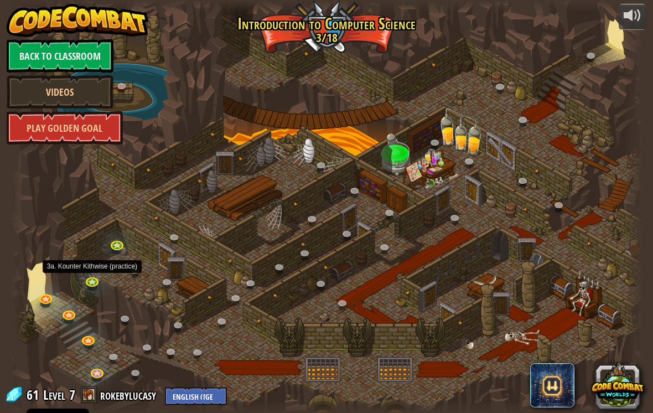
click at [101, 283] on link at bounding box center [93, 282] width 22 height 17
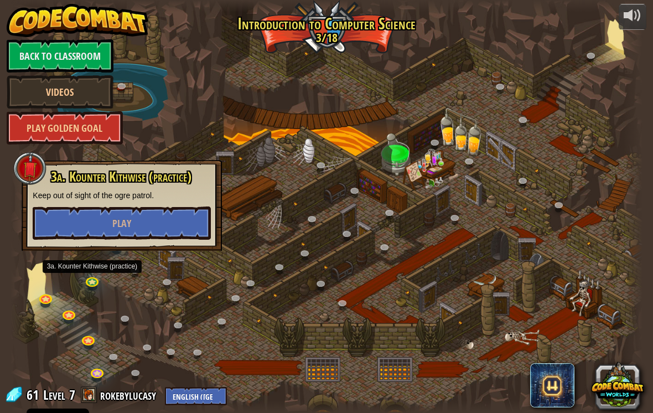
click at [146, 220] on button "Play" at bounding box center [122, 222] width 178 height 33
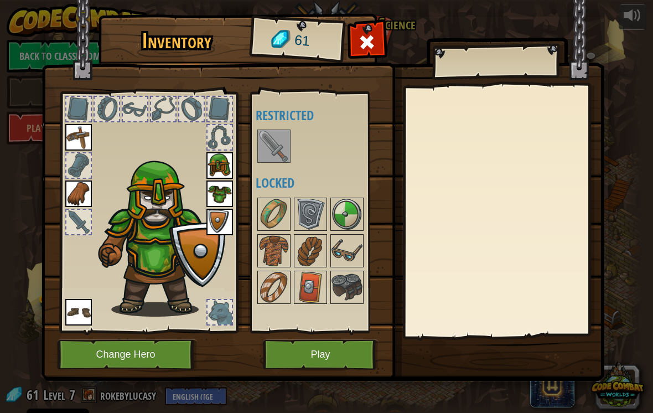
click at [326, 350] on button "Play" at bounding box center [321, 354] width 116 height 30
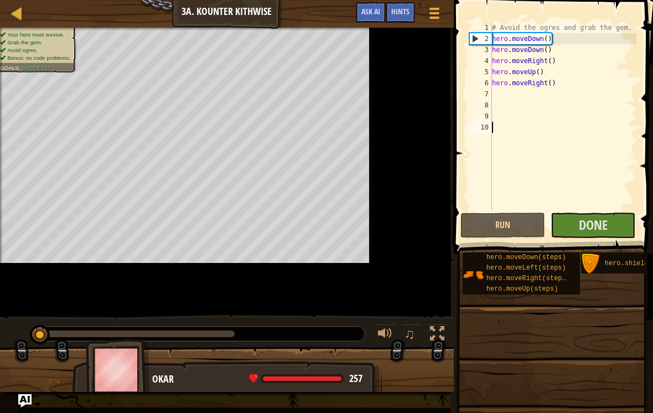
click at [573, 224] on button "Done" at bounding box center [593, 225] width 85 height 25
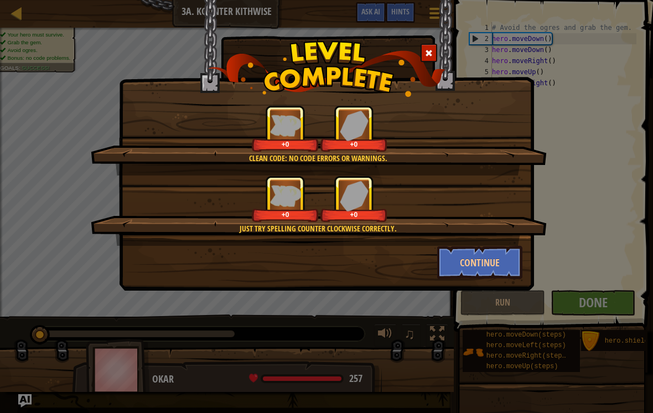
click at [478, 255] on button "Continue" at bounding box center [480, 262] width 86 height 33
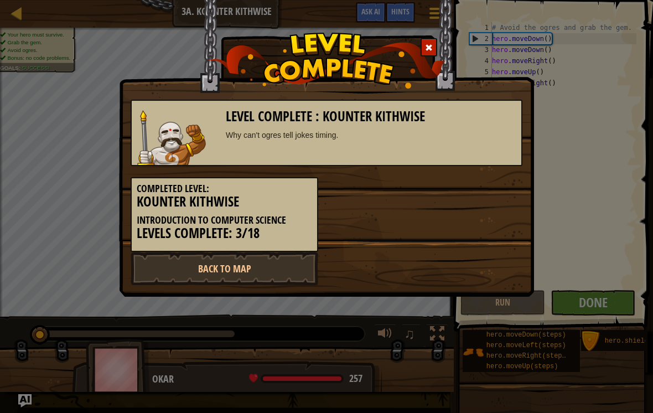
click at [486, 259] on div "Back to Map" at bounding box center [326, 268] width 408 height 33
click at [377, 248] on div "Completed Level: Kounter Kithwise Introduction to Computer Science Levels Compl…" at bounding box center [326, 209] width 408 height 86
click at [267, 266] on link "Back to Map" at bounding box center [225, 268] width 188 height 33
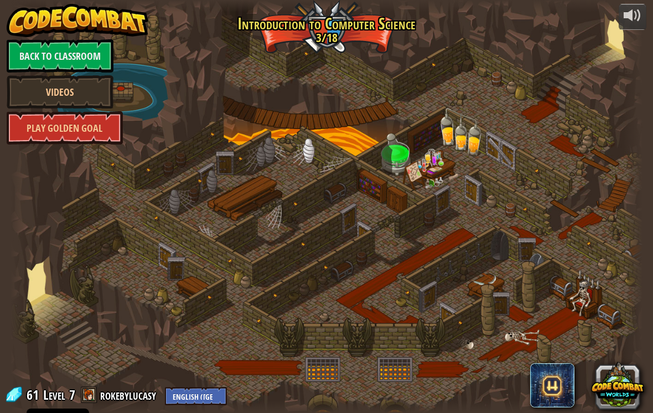
select select "en-[GEOGRAPHIC_DATA]"
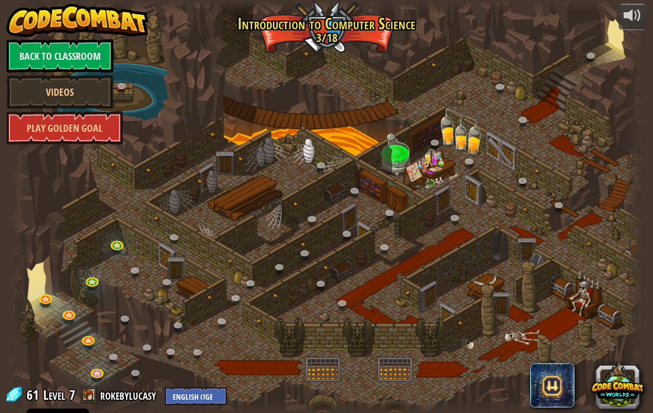
select select "en-[GEOGRAPHIC_DATA]"
click at [120, 252] on link at bounding box center [118, 246] width 22 height 17
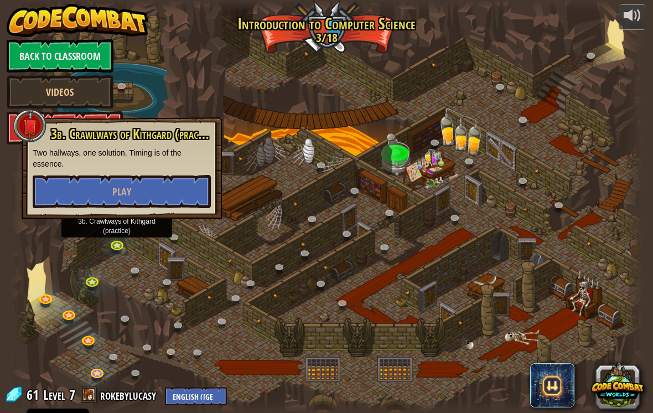
click at [160, 186] on button "Play" at bounding box center [122, 191] width 178 height 33
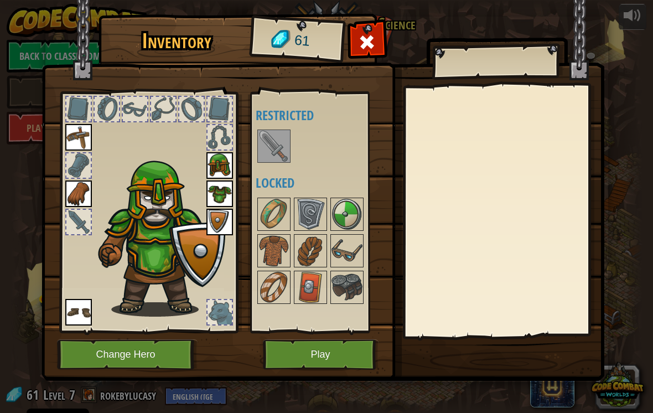
click at [335, 345] on button "Play" at bounding box center [321, 354] width 116 height 30
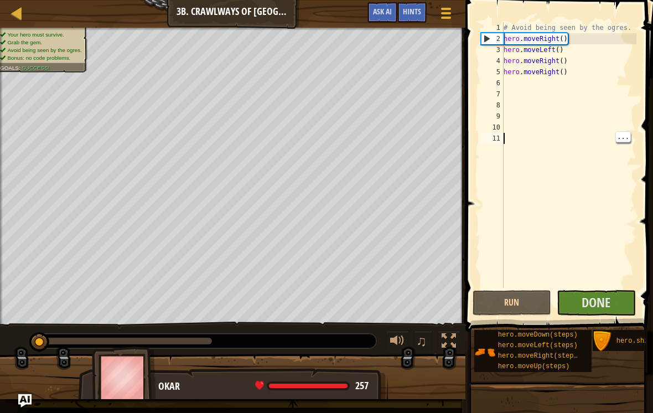
click at [600, 297] on span "Done" at bounding box center [596, 302] width 29 height 18
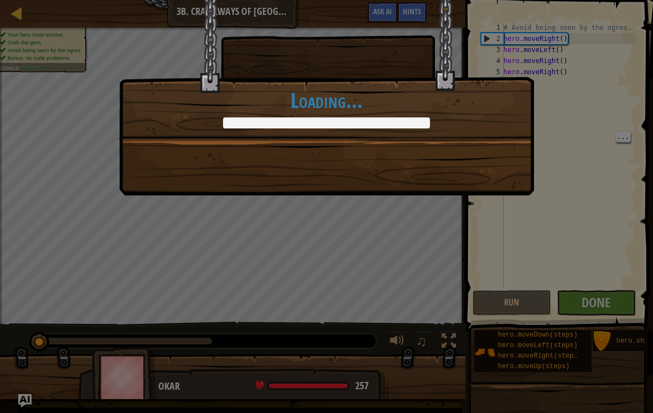
click at [498, 170] on div "What new evil is this? +0 +0 Clean code: no code errors or warnings. +0 +0 Cont…" at bounding box center [326, 97] width 415 height 195
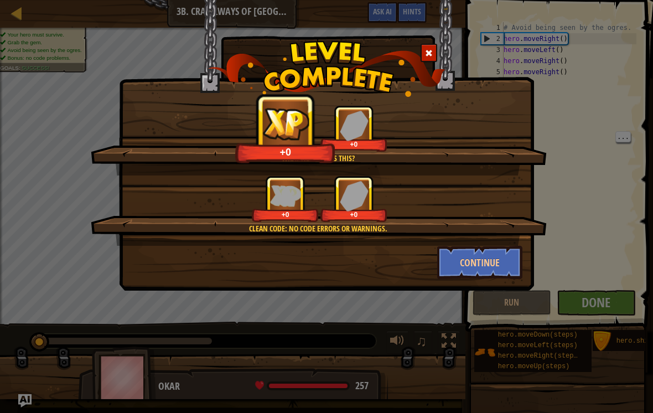
click at [479, 261] on button "Continue" at bounding box center [480, 262] width 86 height 33
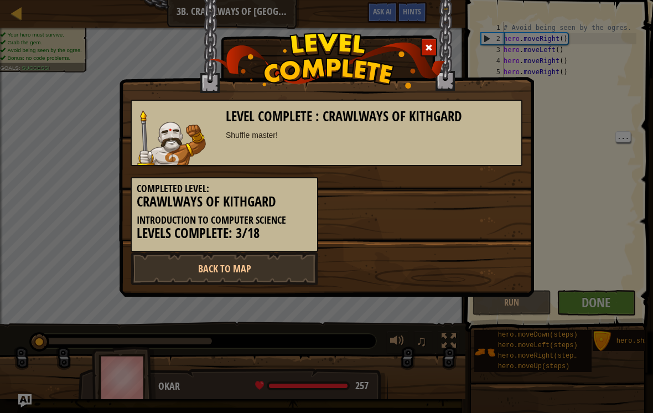
click at [269, 266] on link "Back to Map" at bounding box center [225, 268] width 188 height 33
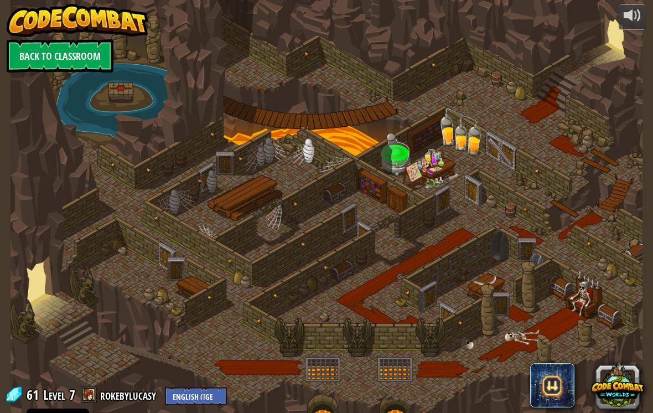
select select "en-[GEOGRAPHIC_DATA]"
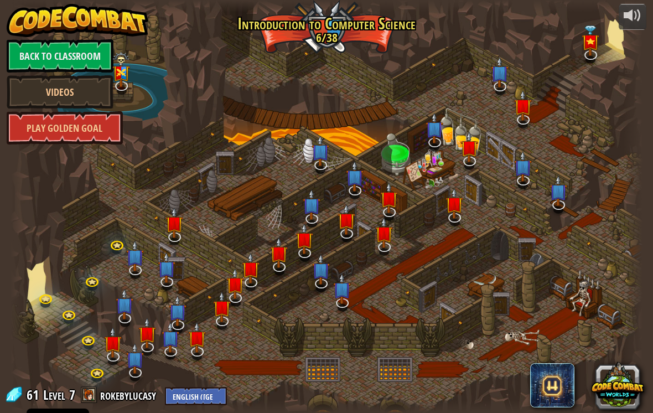
select select "en-[GEOGRAPHIC_DATA]"
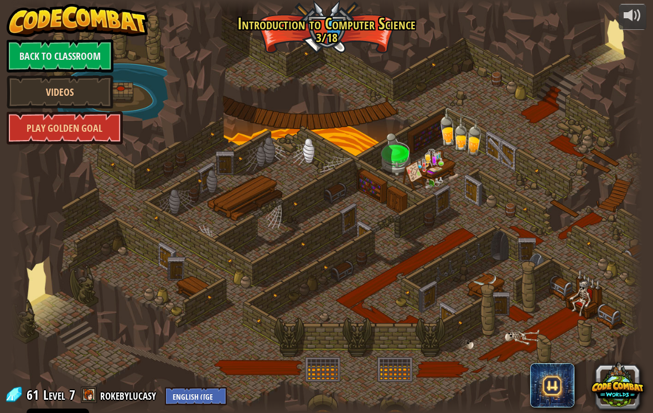
select select "en-[GEOGRAPHIC_DATA]"
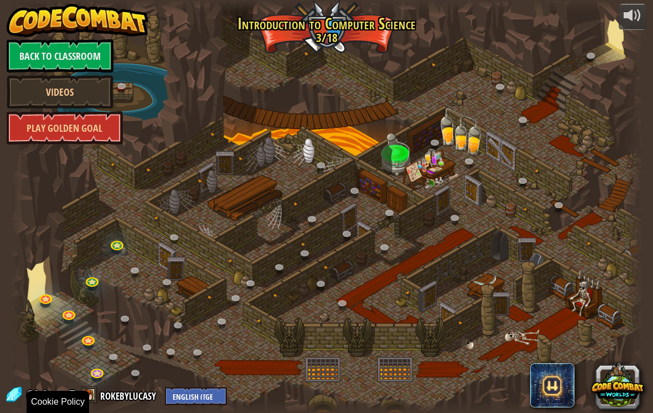
click at [47, 408] on div "Cookie Policy" at bounding box center [58, 402] width 63 height 22
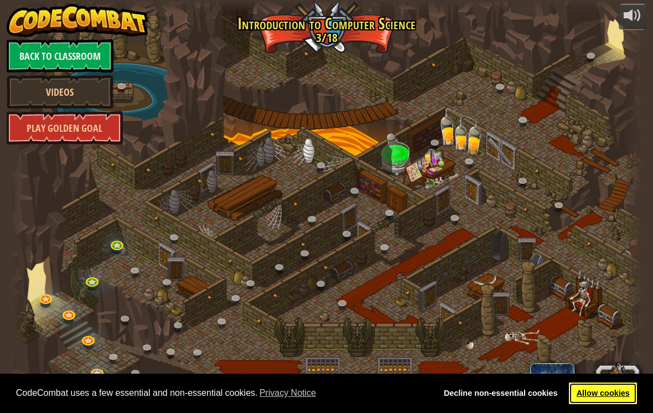
click at [600, 391] on link "Allow cookies" at bounding box center [603, 393] width 68 height 22
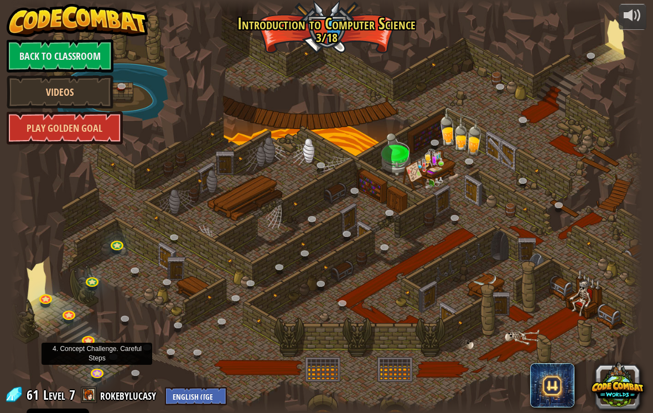
click at [99, 372] on link at bounding box center [98, 374] width 22 height 17
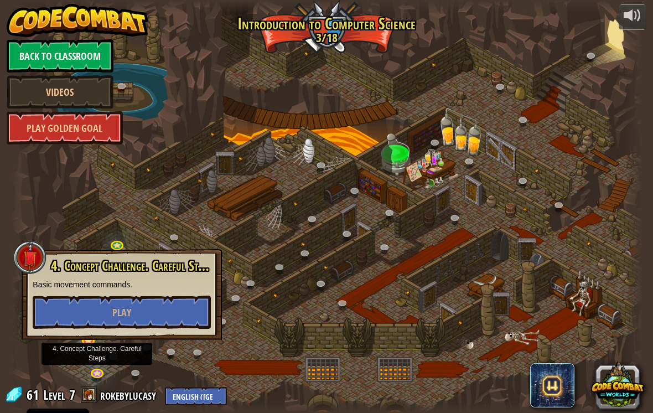
click at [154, 315] on button "Play" at bounding box center [122, 312] width 178 height 33
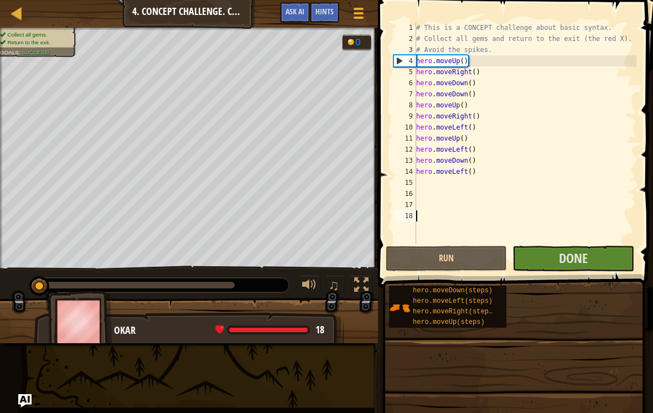
click at [574, 265] on span "Done" at bounding box center [573, 258] width 29 height 18
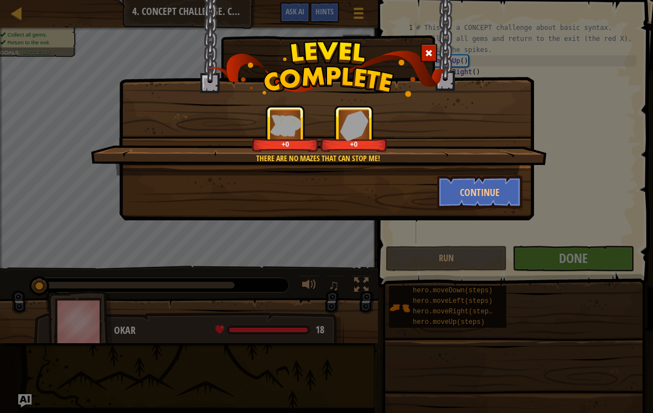
click at [466, 190] on button "Continue" at bounding box center [480, 191] width 86 height 33
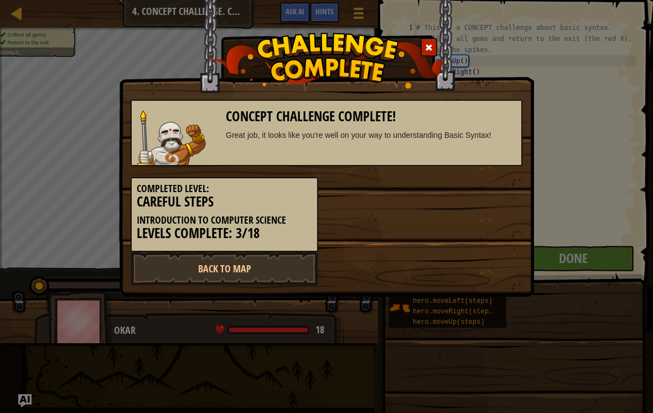
click at [278, 264] on link "Back to Map" at bounding box center [225, 268] width 188 height 33
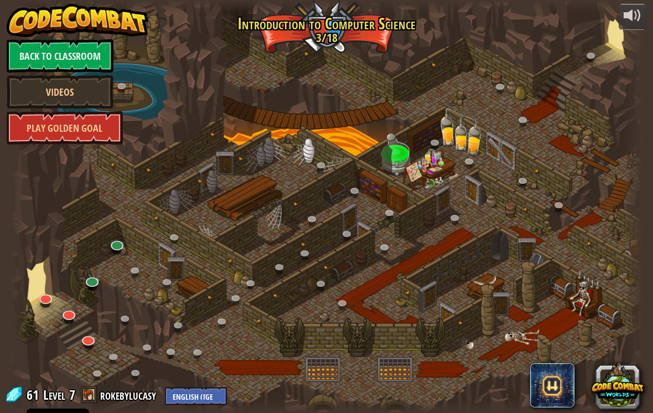
select select "en-[GEOGRAPHIC_DATA]"
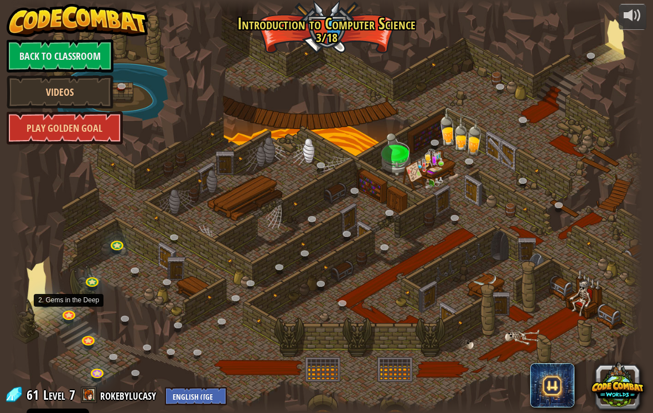
click at [72, 323] on div at bounding box center [69, 320] width 10 height 8
click at [65, 309] on link at bounding box center [70, 316] width 22 height 17
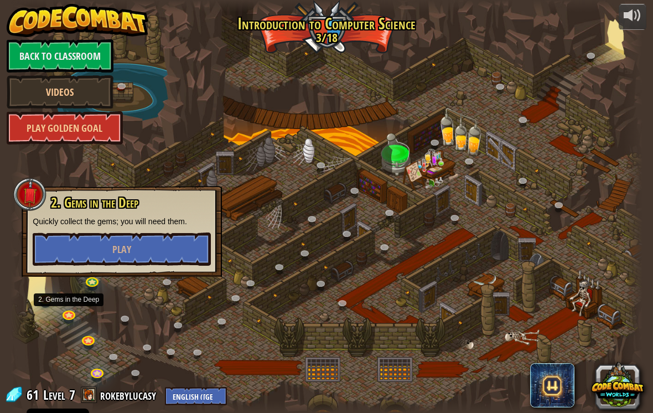
click at [115, 242] on span "Play" at bounding box center [121, 249] width 19 height 14
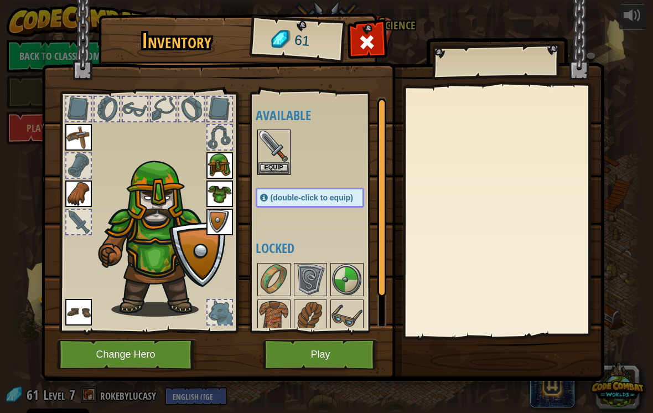
click at [269, 169] on button "Equip" at bounding box center [273, 168] width 31 height 12
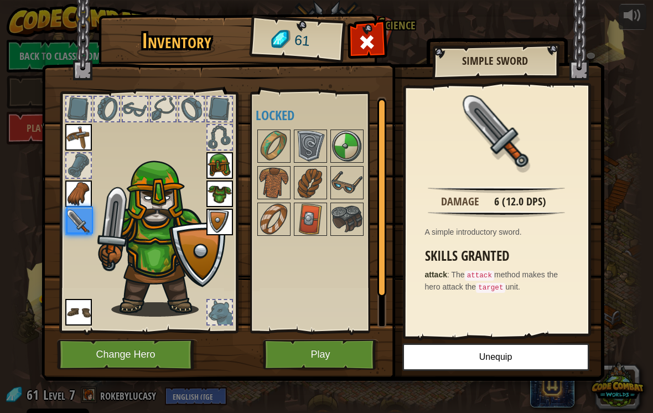
click at [281, 171] on img at bounding box center [273, 182] width 31 height 31
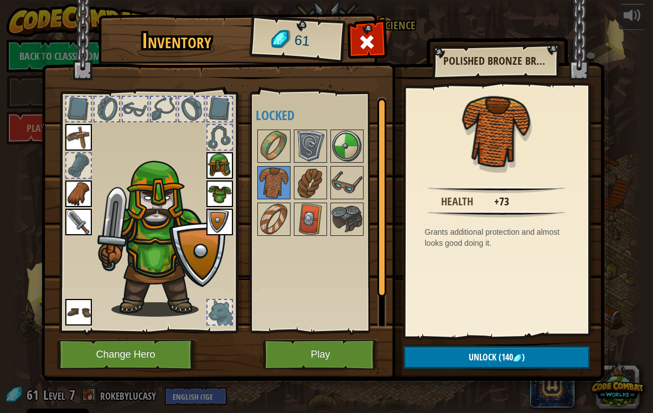
click at [276, 149] on img at bounding box center [273, 146] width 31 height 31
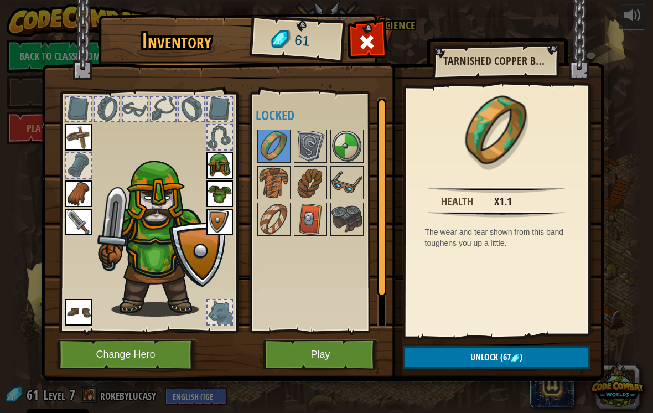
click at [367, 38] on span at bounding box center [367, 42] width 18 height 18
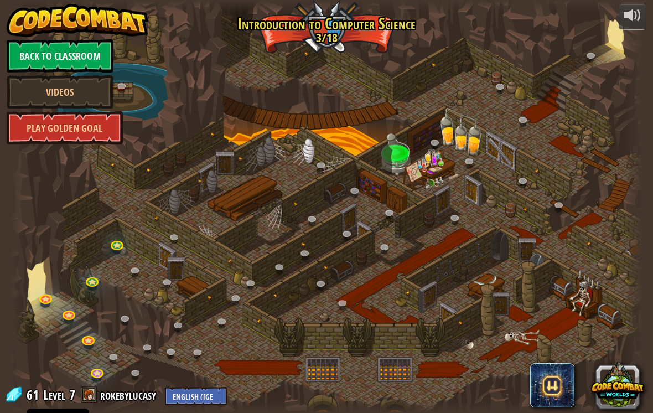
click at [112, 129] on link "Play Golden Goal" at bounding box center [65, 127] width 116 height 33
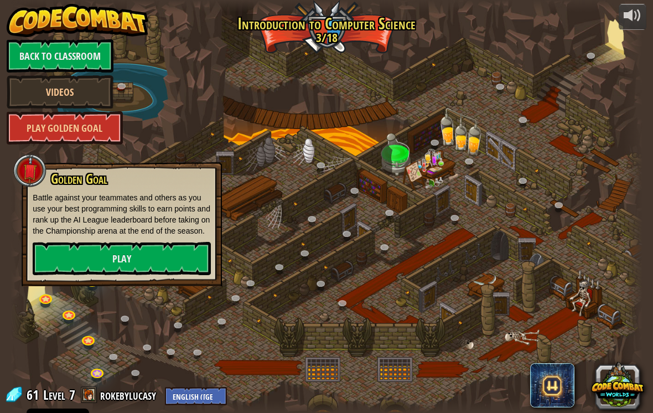
click at [169, 275] on link "Play" at bounding box center [122, 258] width 178 height 33
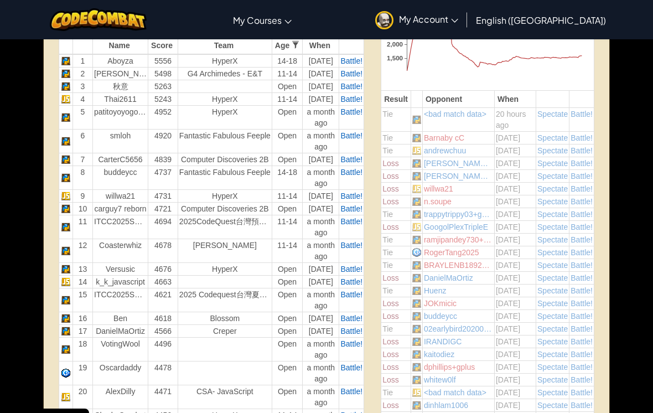
scroll to position [388, 0]
click at [358, 55] on th at bounding box center [351, 46] width 25 height 18
click at [350, 66] on span "Battle!" at bounding box center [351, 61] width 22 height 9
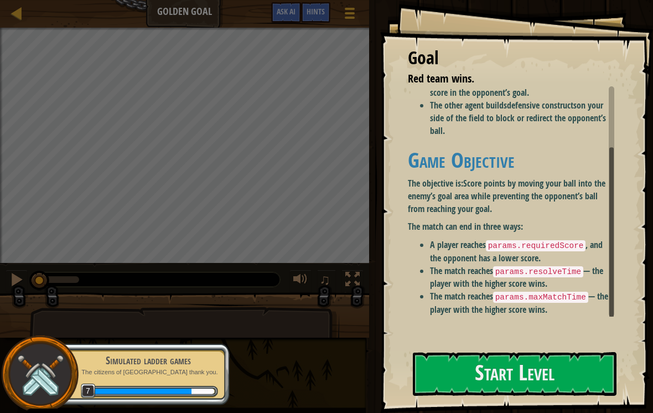
scroll to position [81, 0]
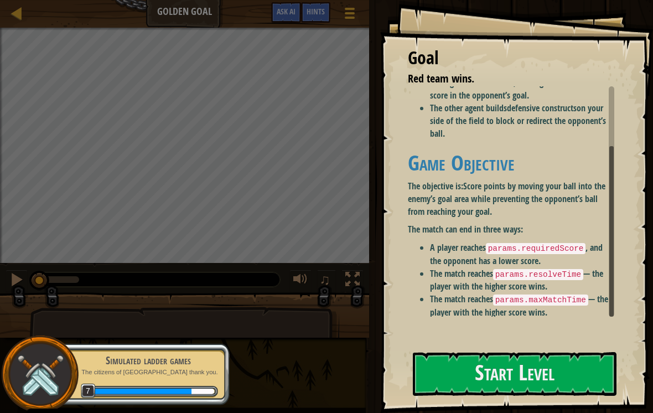
click at [542, 366] on button "Start Level" at bounding box center [515, 374] width 204 height 44
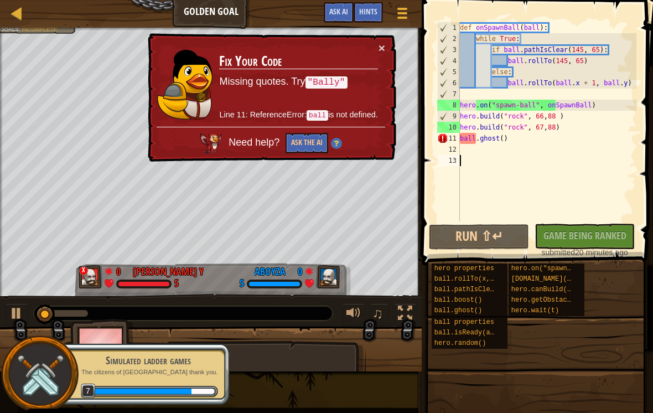
click at [13, 7] on div at bounding box center [17, 13] width 14 height 14
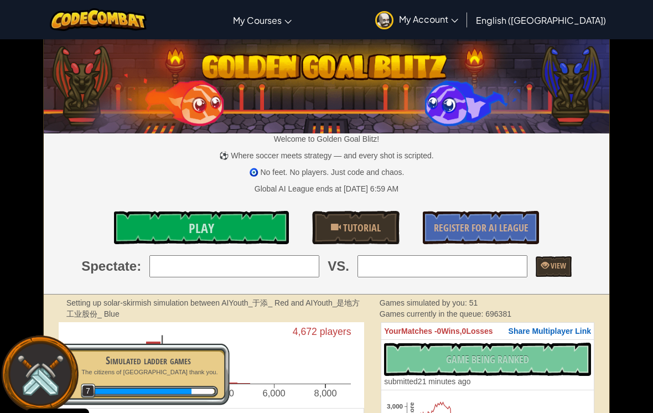
click at [120, 363] on div "Simulated ladder games" at bounding box center [148, 360] width 139 height 15
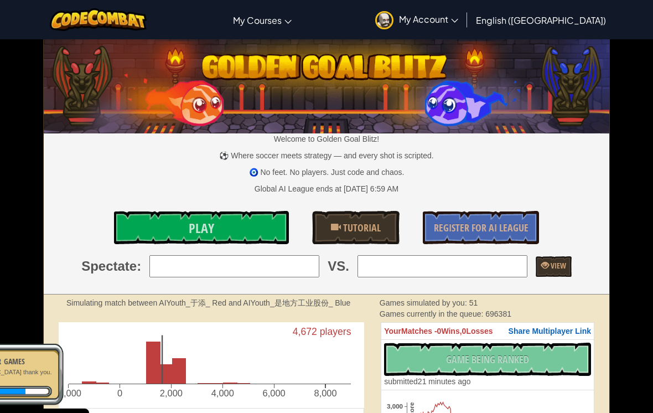
click at [149, 373] on div "Simulated ladder games The citizens of ladderville thank you. 7" at bounding box center [142, 373] width 174 height 77
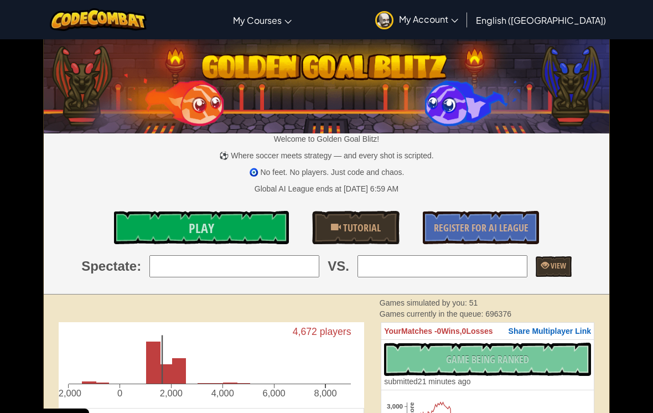
select select "en-[GEOGRAPHIC_DATA]"
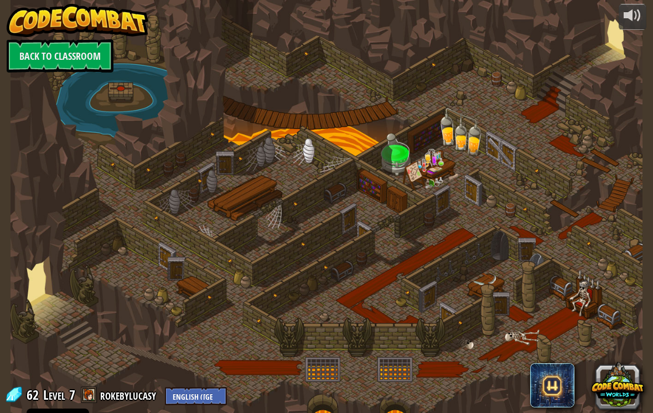
select select "en-[GEOGRAPHIC_DATA]"
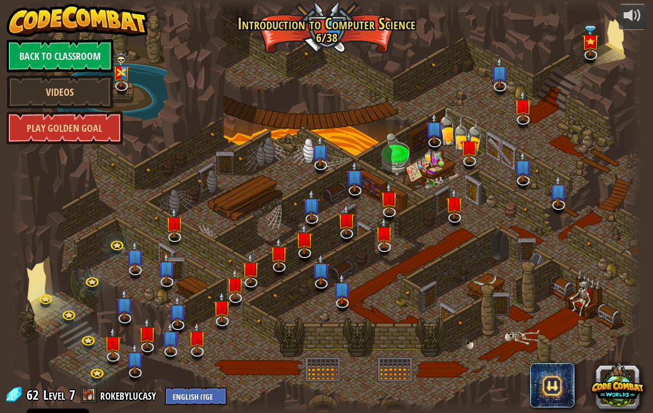
select select "en-[GEOGRAPHIC_DATA]"
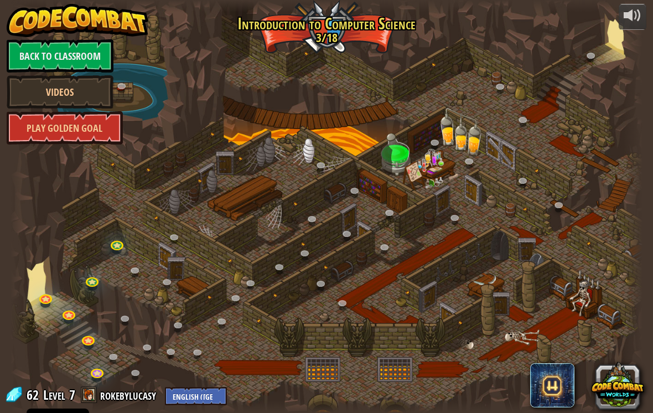
click at [100, 110] on div "Back to Classroom Videos Play Golden Goal" at bounding box center [60, 91] width 107 height 105
click at [99, 109] on div "Back to Classroom Videos Play Golden Goal" at bounding box center [60, 91] width 107 height 105
click at [103, 124] on link "Play Golden Goal" at bounding box center [65, 127] width 116 height 33
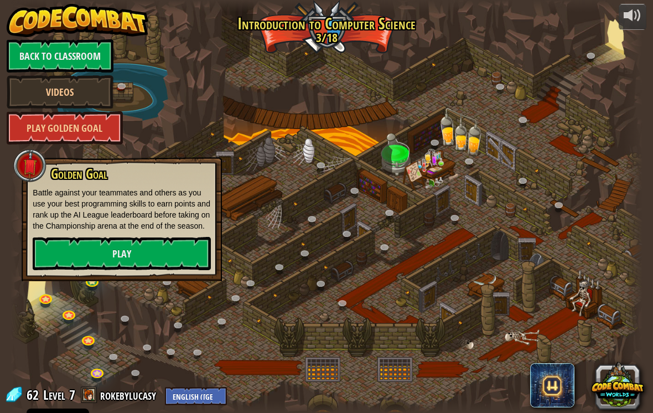
click at [133, 256] on link "Play" at bounding box center [122, 253] width 178 height 33
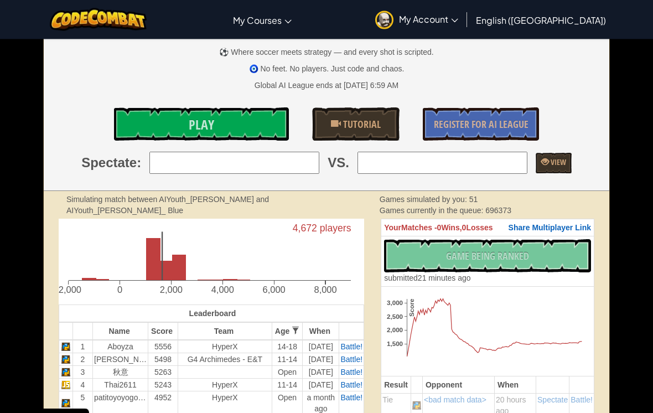
scroll to position [113, 0]
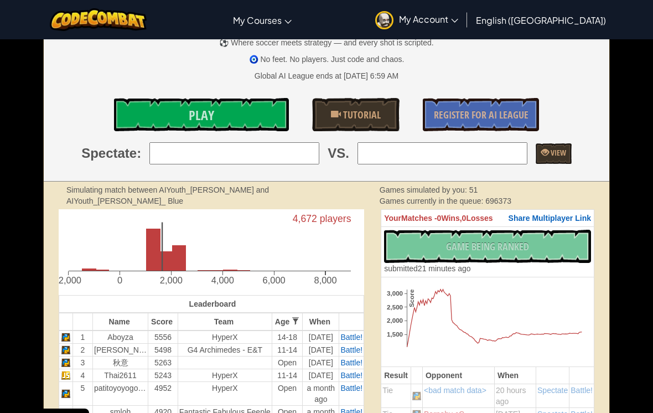
click at [356, 354] on span "Battle!" at bounding box center [351, 349] width 22 height 9
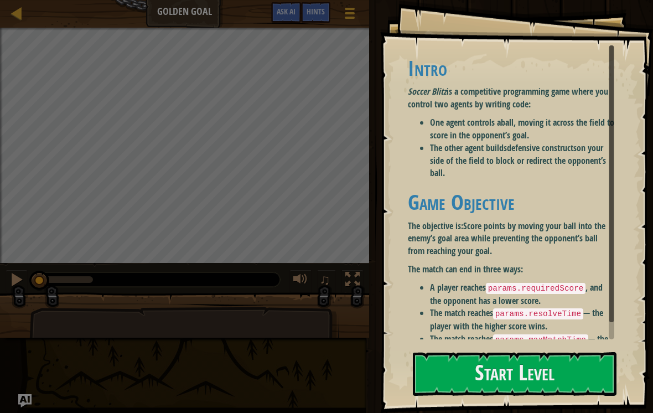
click at [537, 371] on button "Start Level" at bounding box center [515, 374] width 204 height 44
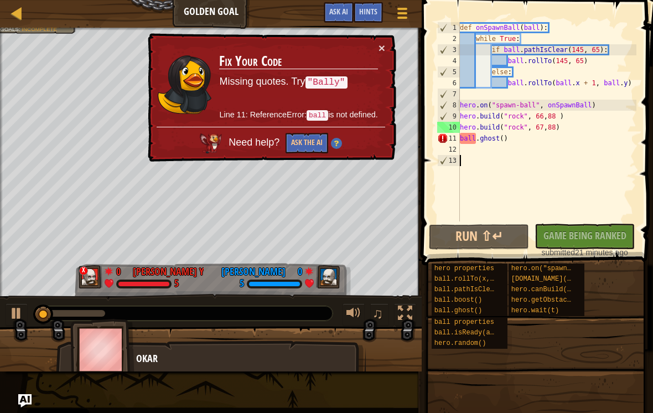
type textarea "[DOMAIN_NAME]("rock", 67,88)"
click at [480, 144] on div "def onSpawnBall ( ball ) : while True : if ball . pathIsClear ( 145 , 65 ) : ba…" at bounding box center [547, 132] width 179 height 221
click at [481, 139] on div "def onSpawnBall ( ball ) : while True : if ball . pathIsClear ( 145 , 65 ) : ba…" at bounding box center [547, 132] width 179 height 221
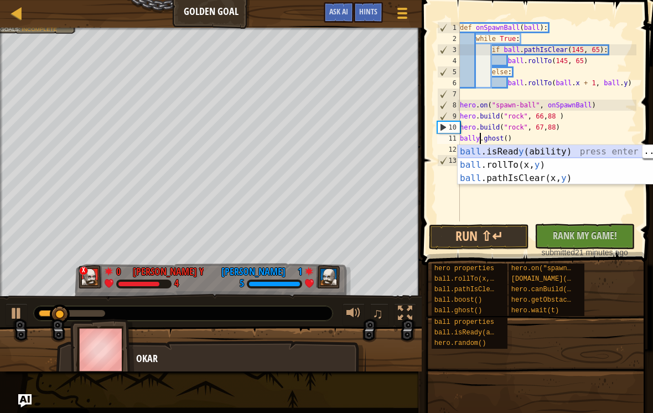
click at [584, 148] on div "ball .isRead y (ability) press enter ball .rollTo(x, y ) press enter ball .path…" at bounding box center [562, 178] width 209 height 66
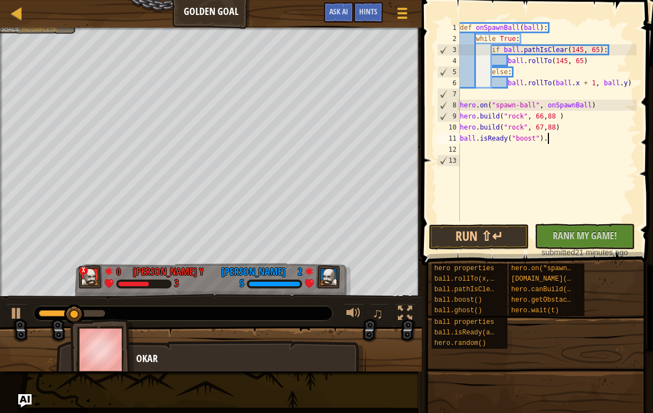
type textarea "ball.isReady("boost")"
click at [546, 125] on div "def onSpawnBall ( ball ) : while True : if ball . pathIsClear ( 145 , 65 ) : ba…" at bounding box center [547, 132] width 179 height 221
type textarea "ball.isReady("boost")"
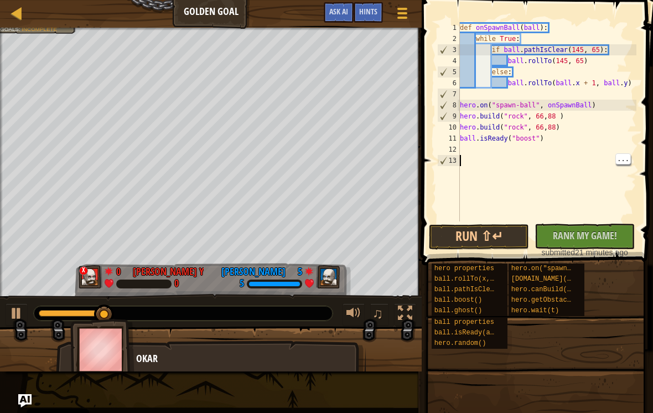
scroll to position [6, 0]
click at [519, 162] on div "def onSpawnBall ( ball ) : while True : if ball . pathIsClear ( 145 , 65 ) : ba…" at bounding box center [547, 132] width 179 height 221
click at [523, 146] on div "def onSpawnBall ( ball ) : while True : if ball . pathIsClear ( 145 , 65 ) : ba…" at bounding box center [547, 132] width 179 height 221
click at [587, 233] on span "Rank My Game!" at bounding box center [585, 236] width 64 height 14
click at [501, 229] on button "Run ⇧↵" at bounding box center [479, 236] width 100 height 25
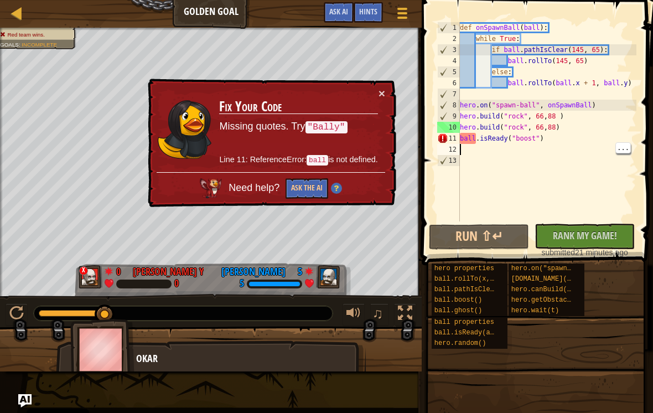
click at [383, 90] on button "×" at bounding box center [382, 93] width 7 height 12
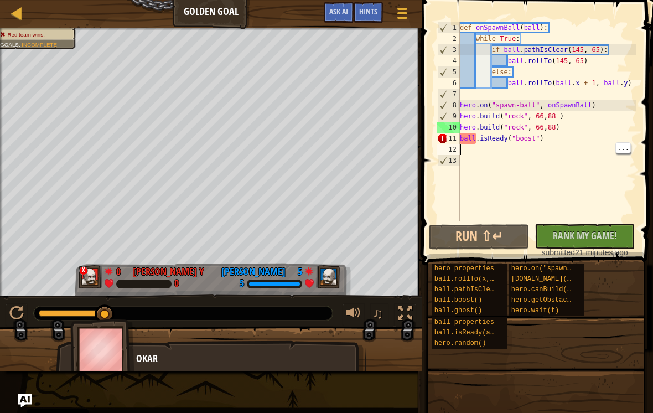
click at [20, 20] on div at bounding box center [17, 13] width 14 height 14
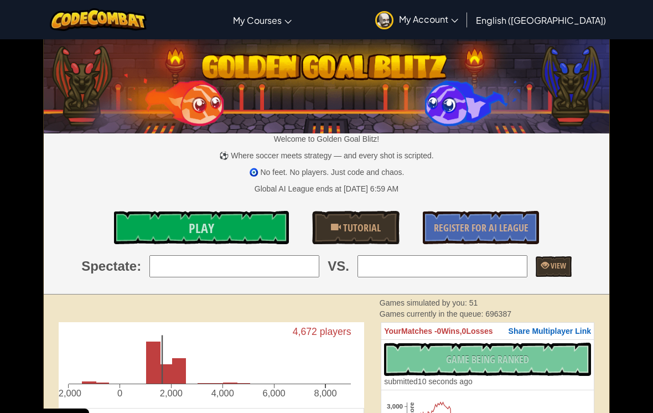
click at [28, 10] on div "Toggle navigation My Courses CodeCombat Classroom Ozaria Classroom AI League Es…" at bounding box center [326, 19] width 659 height 39
click at [250, 231] on link "Play" at bounding box center [201, 227] width 175 height 33
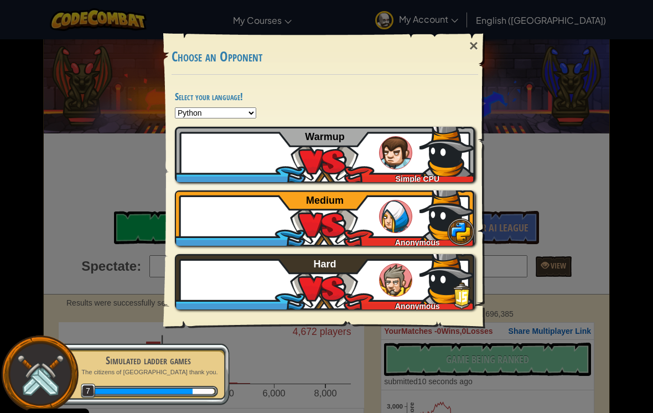
click at [452, 149] on img at bounding box center [446, 148] width 55 height 55
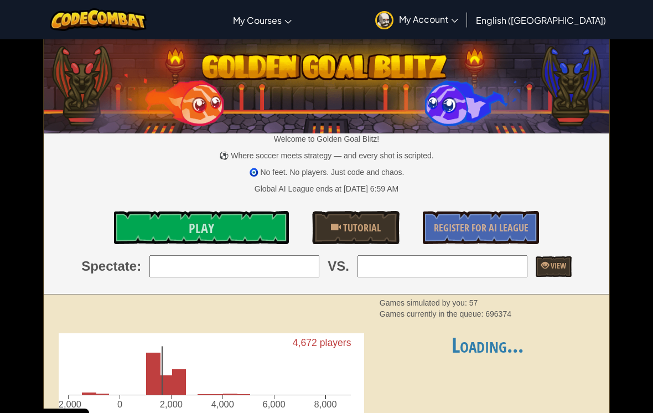
select select "en-[GEOGRAPHIC_DATA]"
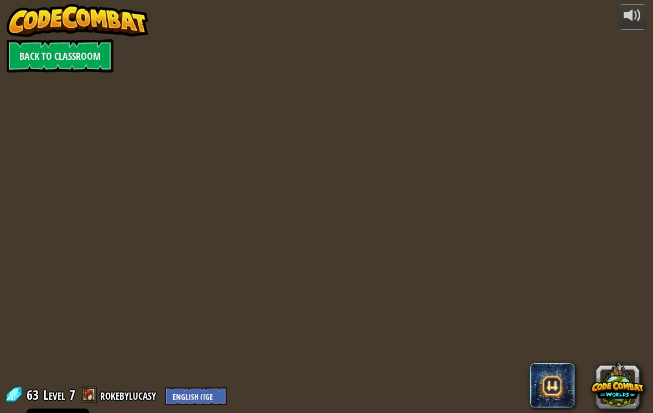
select select "en-[GEOGRAPHIC_DATA]"
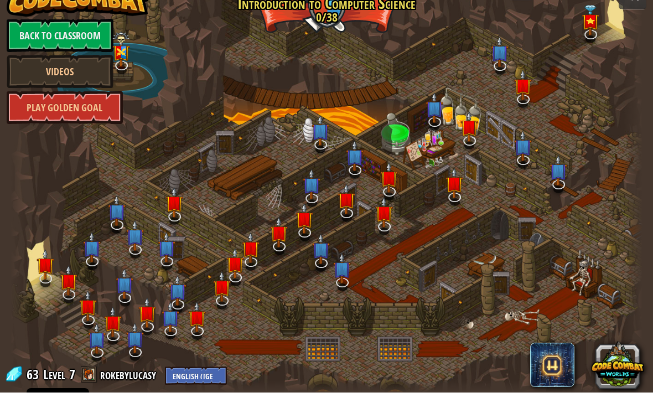
select select "en-[GEOGRAPHIC_DATA]"
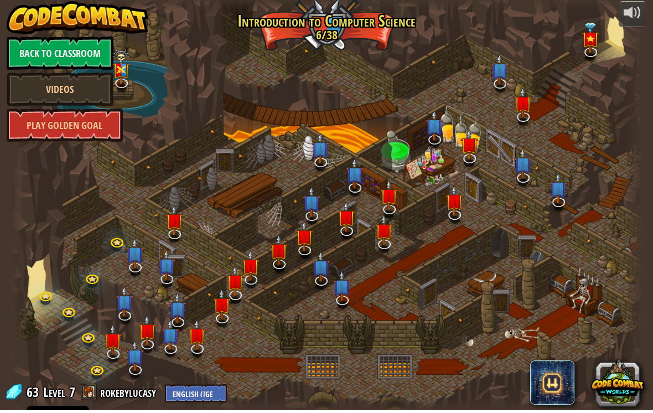
select select "en-[GEOGRAPHIC_DATA]"
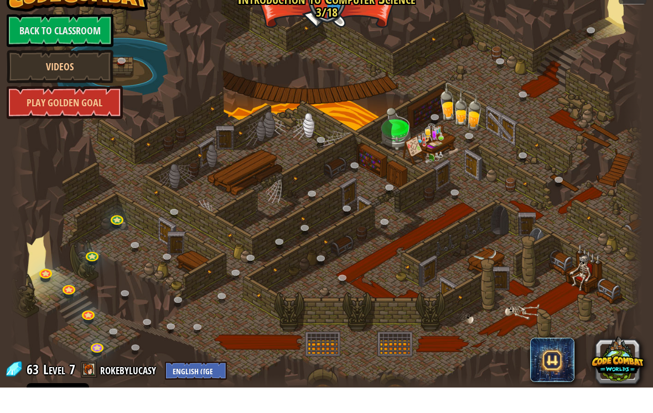
select select "en-[GEOGRAPHIC_DATA]"
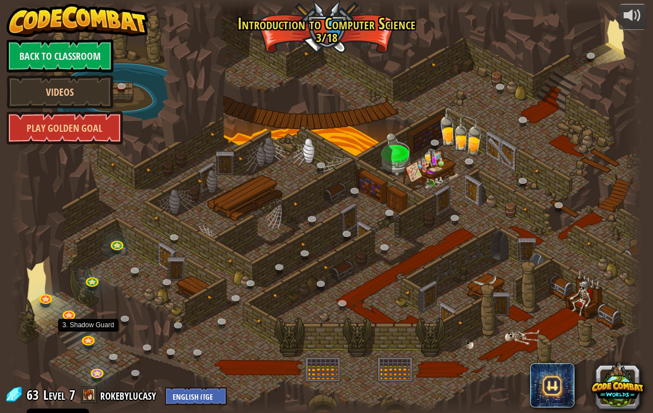
click at [94, 340] on link at bounding box center [89, 341] width 22 height 17
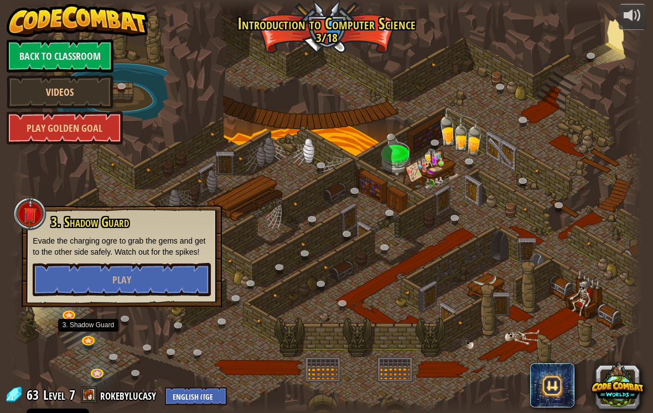
click at [142, 272] on button "Play" at bounding box center [122, 279] width 178 height 33
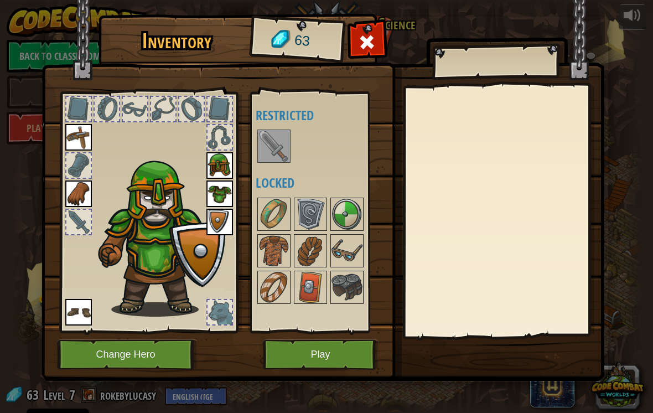
click at [385, 56] on img at bounding box center [323, 180] width 563 height 402
click at [367, 42] on span at bounding box center [367, 42] width 18 height 18
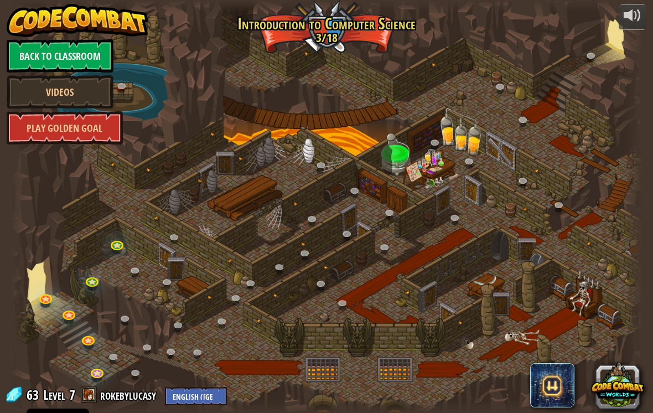
click at [619, 391] on button at bounding box center [617, 384] width 53 height 53
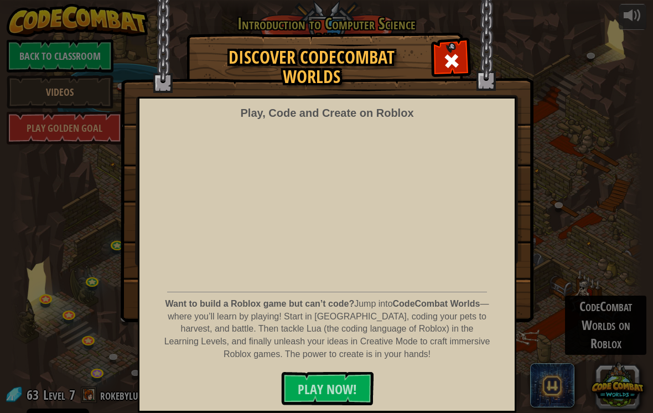
click at [354, 393] on span "PLAY NOW!" at bounding box center [327, 389] width 59 height 18
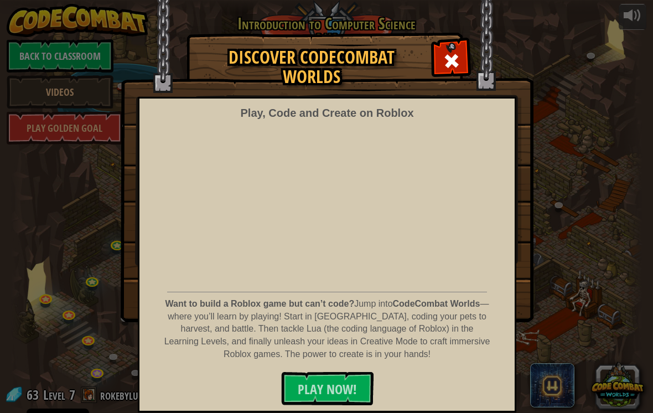
click at [457, 63] on span at bounding box center [452, 61] width 18 height 18
